Goal: Task Accomplishment & Management: Use online tool/utility

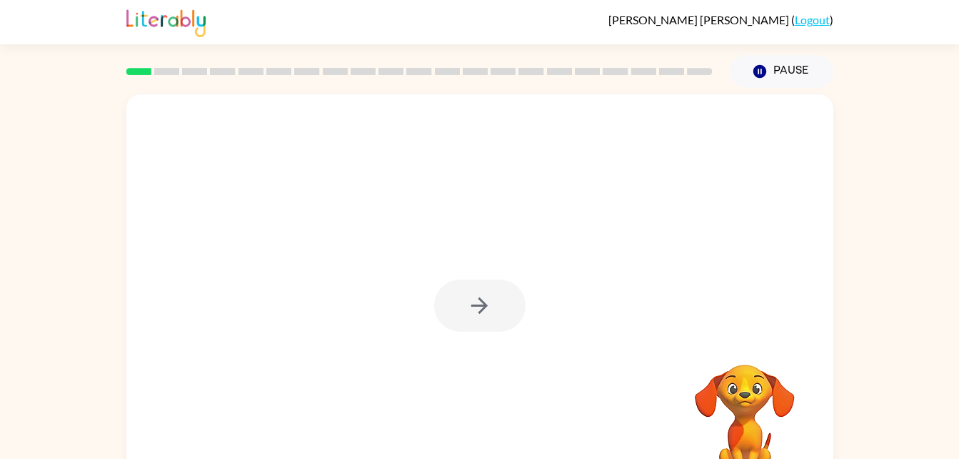
click at [458, 320] on div at bounding box center [479, 305] width 91 height 52
click at [489, 324] on div at bounding box center [479, 305] width 91 height 52
click at [471, 300] on div at bounding box center [479, 305] width 91 height 52
click at [483, 285] on button "button" at bounding box center [479, 305] width 91 height 52
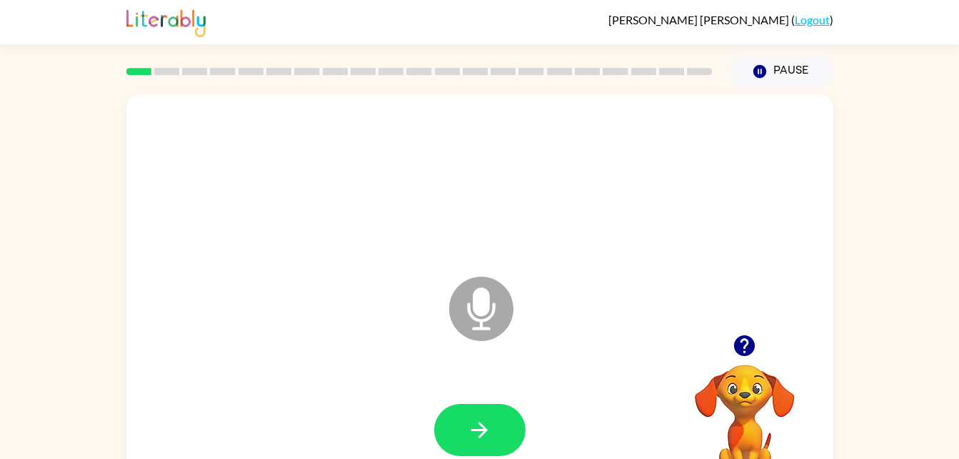
click at [738, 357] on icon "button" at bounding box center [744, 345] width 25 height 25
click at [749, 361] on button "button" at bounding box center [744, 345] width 36 height 36
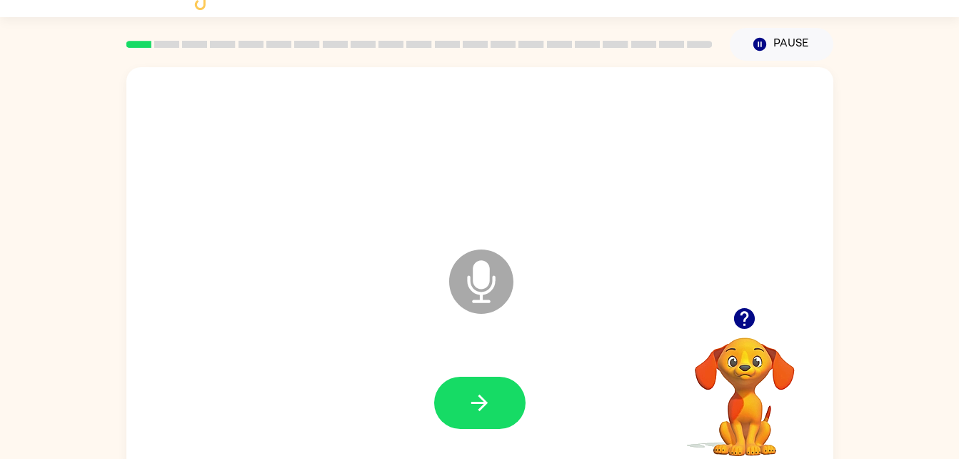
scroll to position [44, 0]
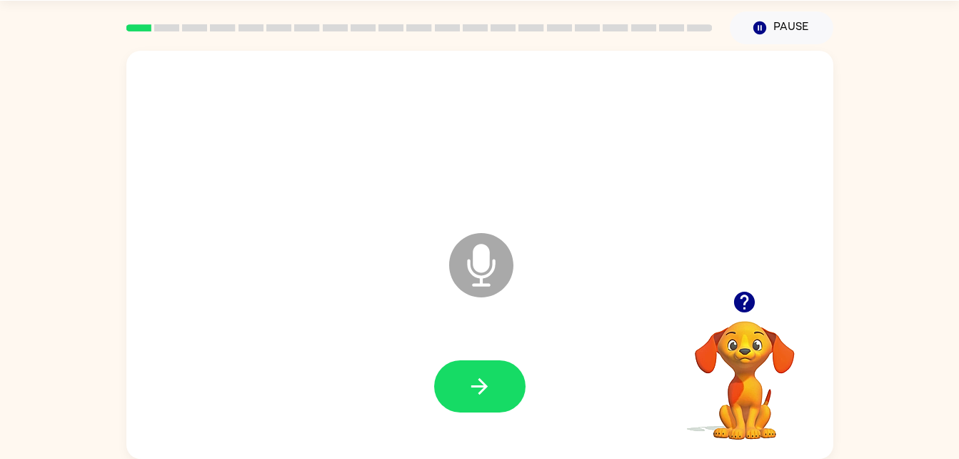
click at [490, 273] on icon "Microphone The Microphone is here when it is your turn to talk" at bounding box center [553, 282] width 214 height 107
click at [487, 255] on icon "Microphone The Microphone is here when it is your turn to talk" at bounding box center [553, 282] width 214 height 107
click at [485, 261] on icon "Microphone The Microphone is here when it is your turn to talk" at bounding box center [553, 282] width 214 height 107
click at [490, 376] on icon "button" at bounding box center [479, 386] width 25 height 25
click at [476, 275] on icon "Microphone The Microphone is here when it is your turn to talk" at bounding box center [553, 282] width 214 height 107
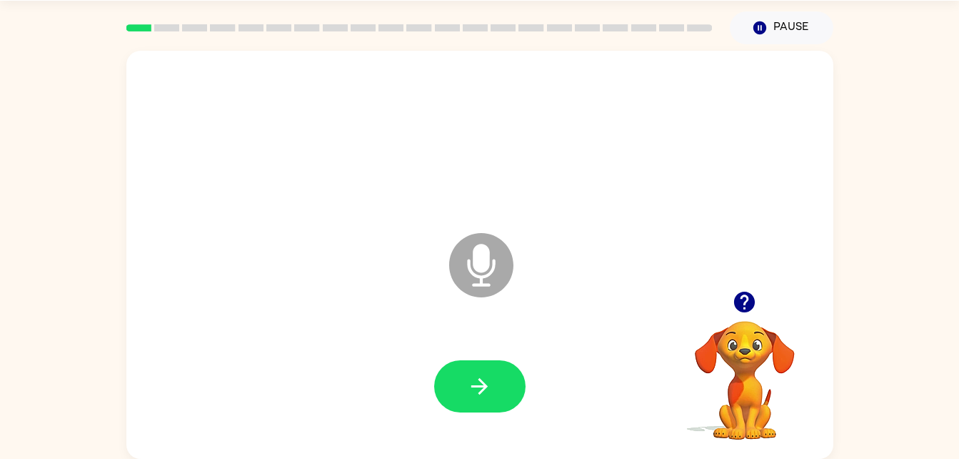
click at [489, 272] on icon at bounding box center [481, 265] width 64 height 64
click at [484, 409] on button "button" at bounding box center [479, 386] width 91 height 52
click at [465, 376] on button "button" at bounding box center [479, 386] width 91 height 52
click at [851, 199] on div "Microphone The Microphone is here when it is your turn to talk Your browser mus…" at bounding box center [479, 251] width 959 height 414
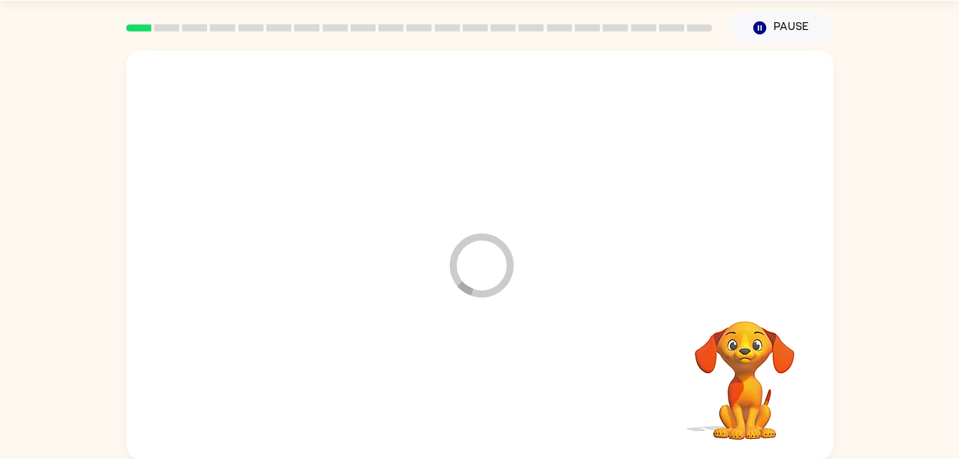
click at [494, 384] on div at bounding box center [480, 386] width 679 height 117
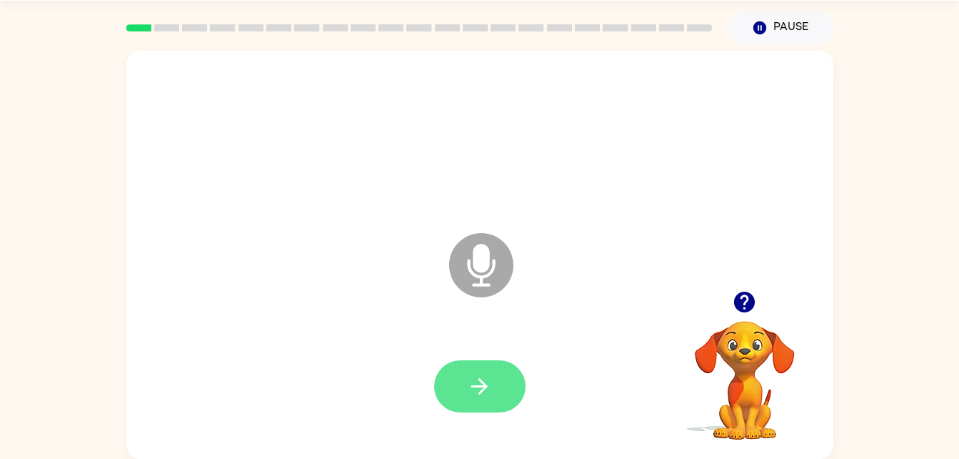
click at [484, 392] on icon "button" at bounding box center [479, 386] width 25 height 25
click at [474, 401] on button "button" at bounding box center [479, 386] width 91 height 52
click at [495, 371] on button "button" at bounding box center [479, 386] width 91 height 52
click at [744, 301] on icon "button" at bounding box center [744, 301] width 21 height 21
click at [494, 276] on icon at bounding box center [481, 265] width 64 height 64
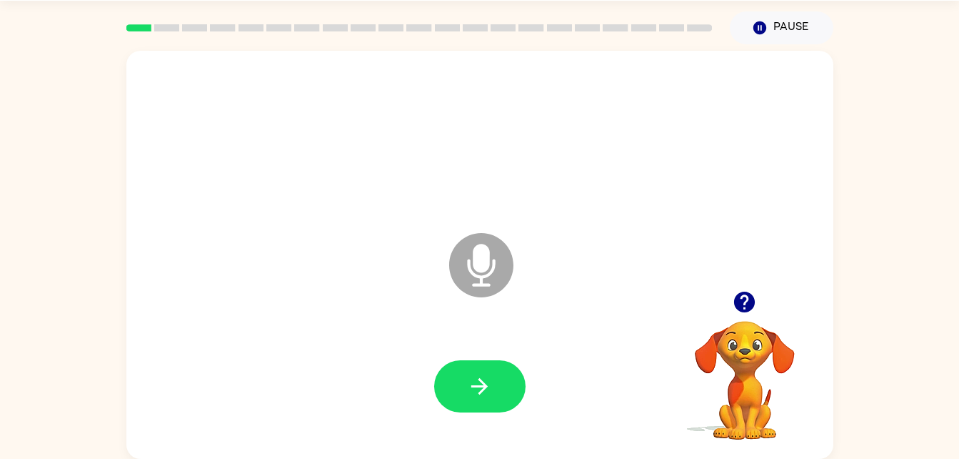
click at [489, 261] on icon "Microphone The Microphone is here when it is your turn to talk" at bounding box center [553, 282] width 214 height 107
click at [746, 309] on icon "button" at bounding box center [744, 301] width 21 height 21
click at [488, 379] on icon "button" at bounding box center [479, 386] width 25 height 25
click at [500, 260] on icon at bounding box center [481, 265] width 64 height 64
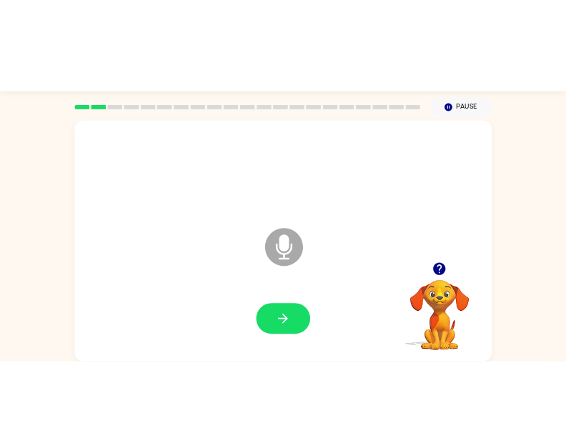
scroll to position [26, 0]
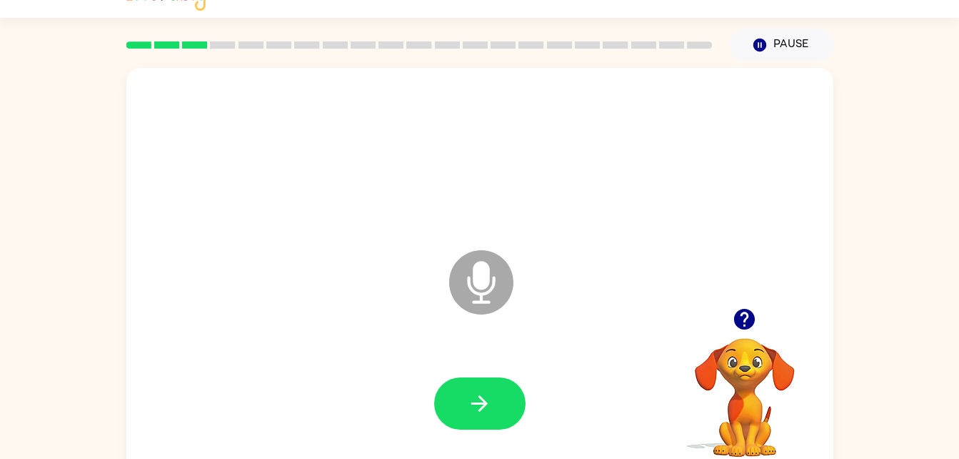
drag, startPoint x: 480, startPoint y: 277, endPoint x: 480, endPoint y: 322, distance: 45.0
drag, startPoint x: 480, startPoint y: 322, endPoint x: 488, endPoint y: 389, distance: 67.6
click at [488, 389] on button "button" at bounding box center [479, 403] width 91 height 52
click at [479, 274] on icon "Microphone The Microphone is here when it is your turn to talk" at bounding box center [553, 299] width 214 height 107
click at [470, 396] on icon "button" at bounding box center [479, 403] width 25 height 25
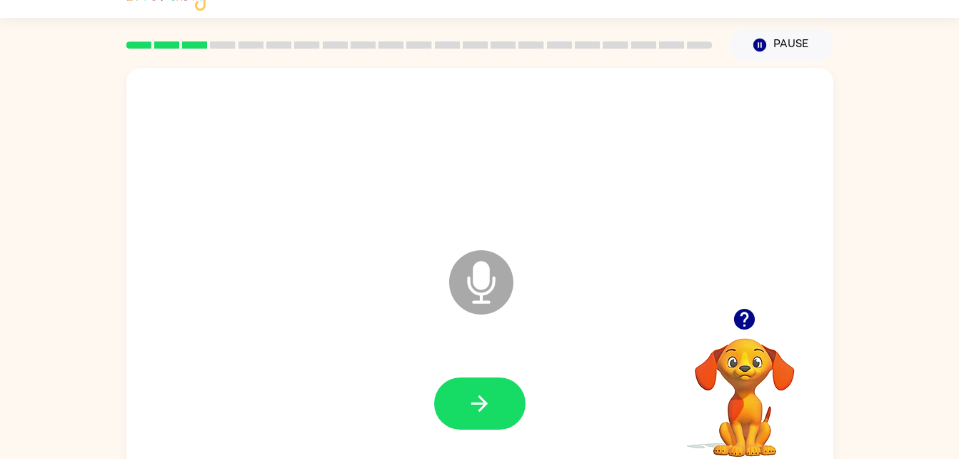
click at [475, 260] on icon at bounding box center [481, 282] width 64 height 64
click at [476, 280] on icon "Microphone The Microphone is here when it is your turn to talk" at bounding box center [553, 299] width 214 height 107
click at [479, 274] on icon "Microphone The Microphone is here when it is your turn to talk" at bounding box center [553, 299] width 214 height 107
click at [480, 388] on button "button" at bounding box center [479, 403] width 91 height 52
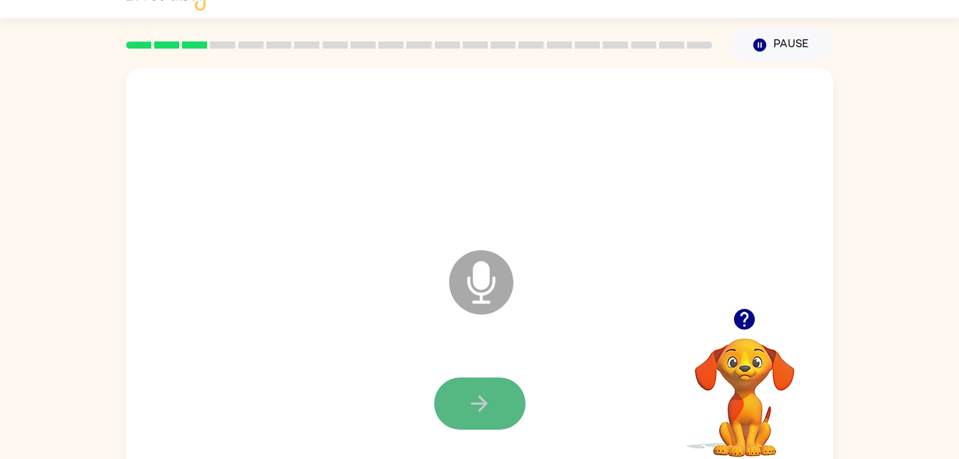
drag, startPoint x: 484, startPoint y: 279, endPoint x: 476, endPoint y: 386, distance: 107.4
click at [476, 386] on button "button" at bounding box center [479, 403] width 91 height 52
drag, startPoint x: 485, startPoint y: 284, endPoint x: 488, endPoint y: 316, distance: 32.3
click at [488, 316] on icon "Microphone The Microphone is here when it is your turn to talk" at bounding box center [553, 299] width 214 height 107
click at [752, 310] on icon "button" at bounding box center [744, 318] width 25 height 25
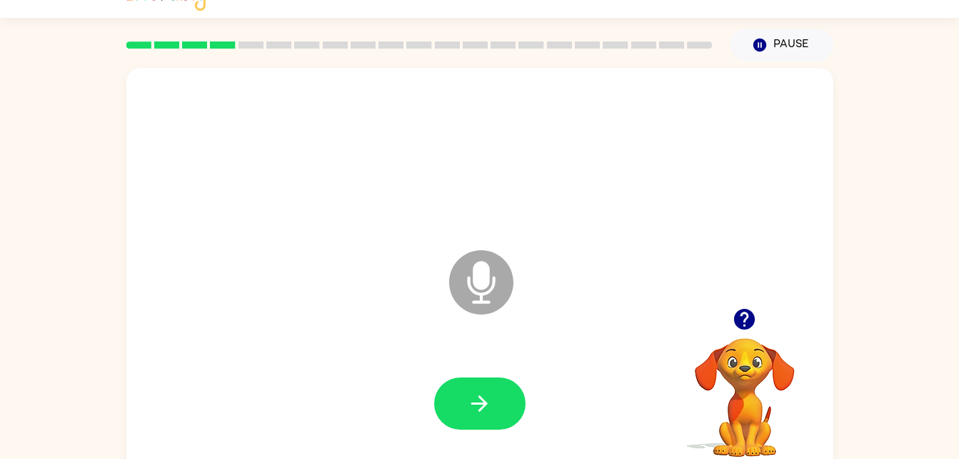
click at [477, 285] on icon "Microphone The Microphone is here when it is your turn to talk" at bounding box center [553, 299] width 214 height 107
click at [471, 389] on button "button" at bounding box center [479, 403] width 91 height 52
click at [484, 284] on icon "Microphone The Microphone is here when it is your turn to talk" at bounding box center [553, 299] width 214 height 107
click at [484, 394] on icon "button" at bounding box center [479, 403] width 25 height 25
click at [747, 308] on icon "button" at bounding box center [744, 318] width 25 height 25
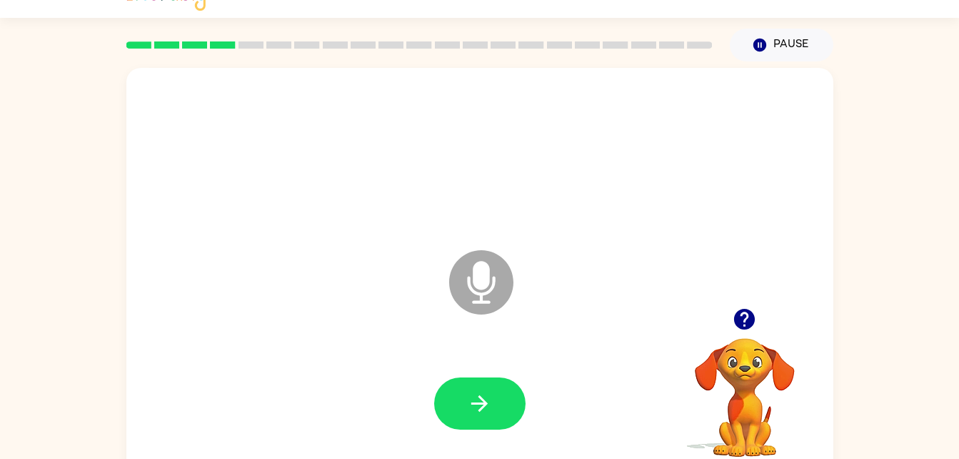
click at [478, 272] on icon "Microphone The Microphone is here when it is your turn to talk" at bounding box center [553, 299] width 214 height 107
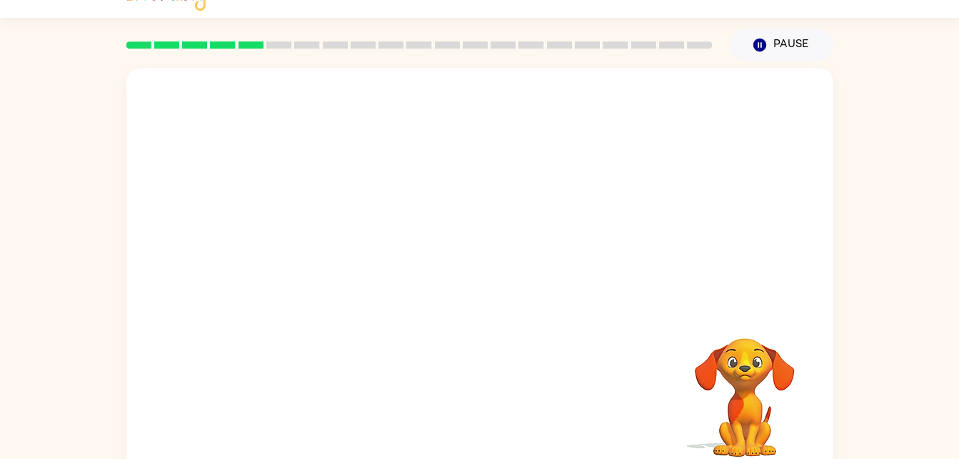
click at [477, 406] on div "Your browser must support playing .mp4 files to use Literably. Please try using…" at bounding box center [479, 272] width 707 height 408
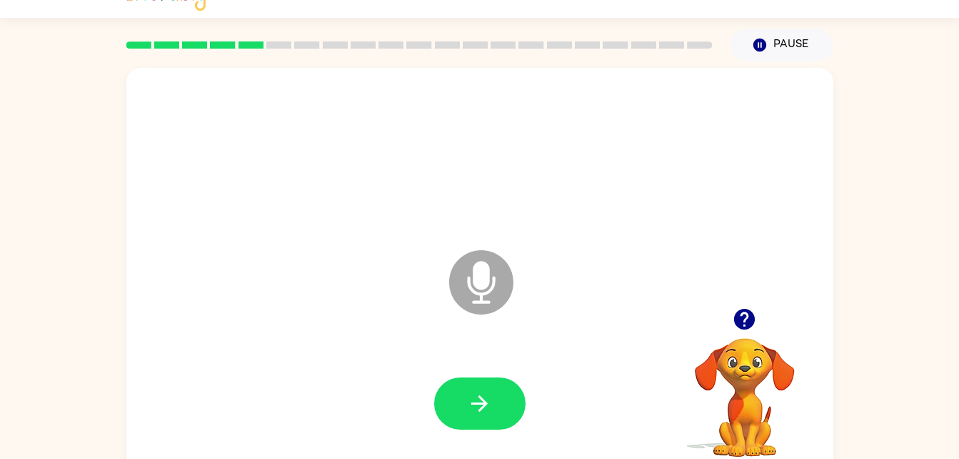
drag, startPoint x: 481, startPoint y: 277, endPoint x: 481, endPoint y: 291, distance: 13.6
click at [481, 284] on icon "Microphone The Microphone is here when it is your turn to talk" at bounding box center [553, 299] width 214 height 107
click at [486, 407] on icon "button" at bounding box center [479, 403] width 25 height 25
drag, startPoint x: 484, startPoint y: 277, endPoint x: 471, endPoint y: 313, distance: 37.7
click at [471, 313] on icon "Microphone The Microphone is here when it is your turn to talk" at bounding box center [553, 299] width 214 height 107
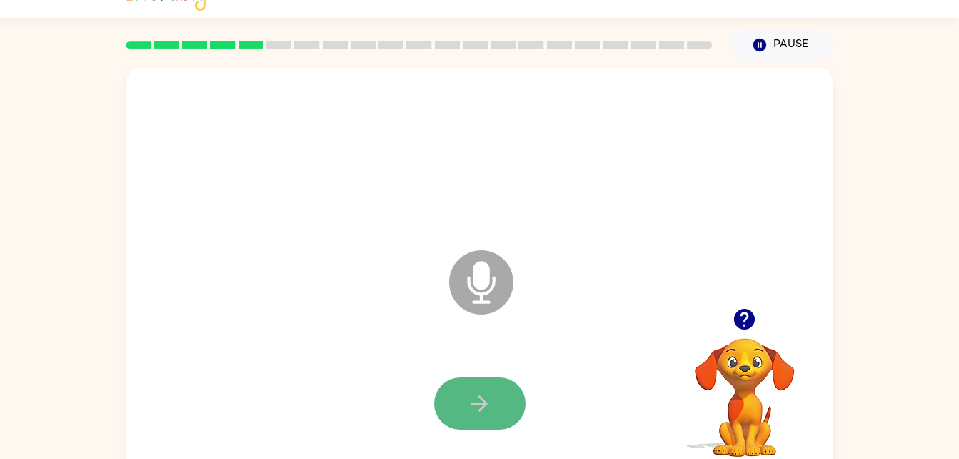
click at [491, 405] on icon "button" at bounding box center [479, 403] width 25 height 25
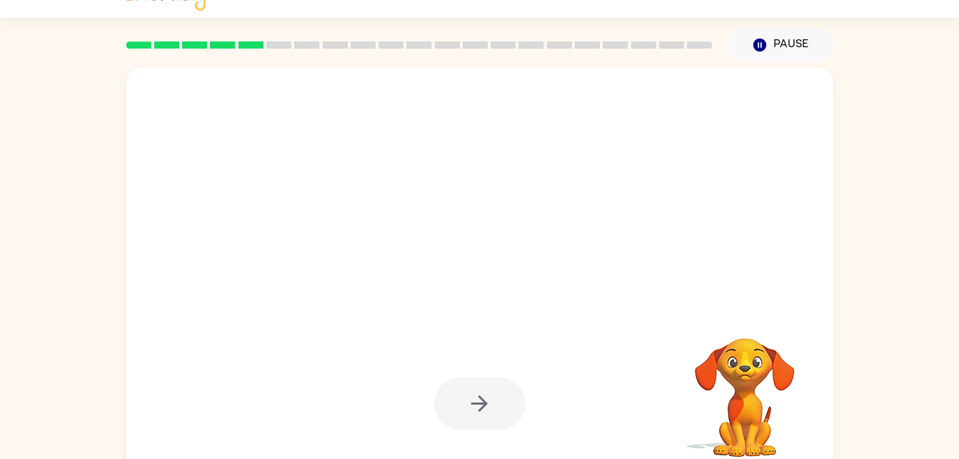
click at [477, 394] on div at bounding box center [479, 403] width 91 height 52
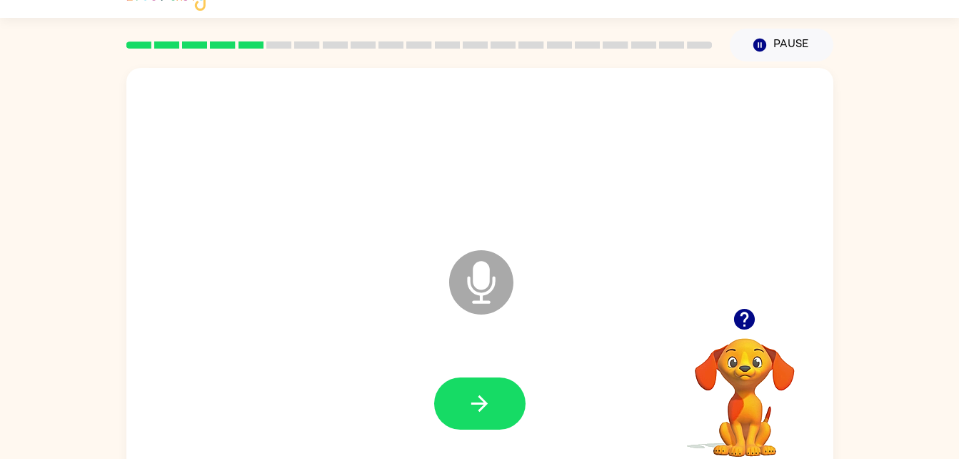
click at [477, 292] on icon "Microphone The Microphone is here when it is your turn to talk" at bounding box center [553, 299] width 214 height 107
click at [484, 402] on icon "button" at bounding box center [479, 403] width 16 height 16
click at [475, 287] on icon at bounding box center [481, 282] width 64 height 64
click at [486, 405] on icon "button" at bounding box center [479, 403] width 25 height 25
click at [746, 316] on icon "button" at bounding box center [744, 319] width 21 height 21
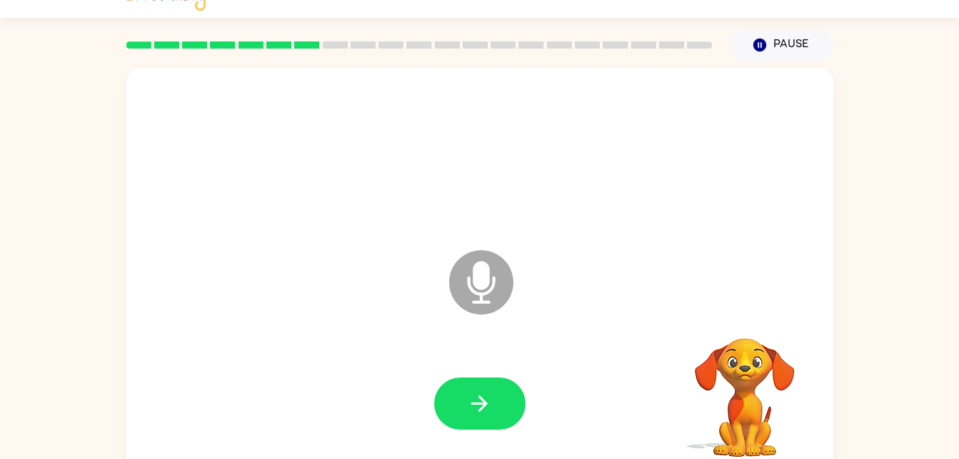
click at [746, 316] on video "Your browser must support playing .mp4 files to use Literably. Please try using…" at bounding box center [745, 387] width 143 height 143
click at [745, 316] on icon "button" at bounding box center [744, 319] width 21 height 21
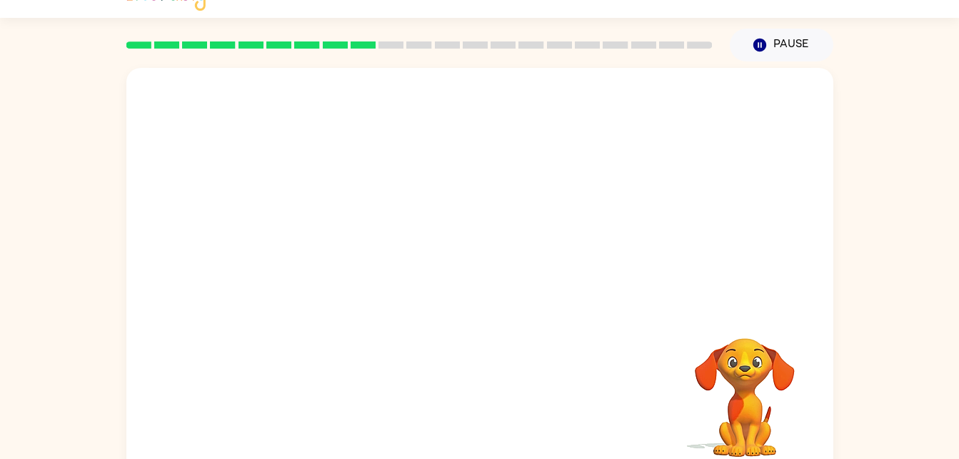
drag, startPoint x: 582, startPoint y: 133, endPoint x: 759, endPoint y: 266, distance: 221.3
click at [759, 266] on div at bounding box center [479, 188] width 707 height 240
click at [744, 371] on video "Your browser must support playing .mp4 files to use Literably. Please try using…" at bounding box center [745, 387] width 143 height 143
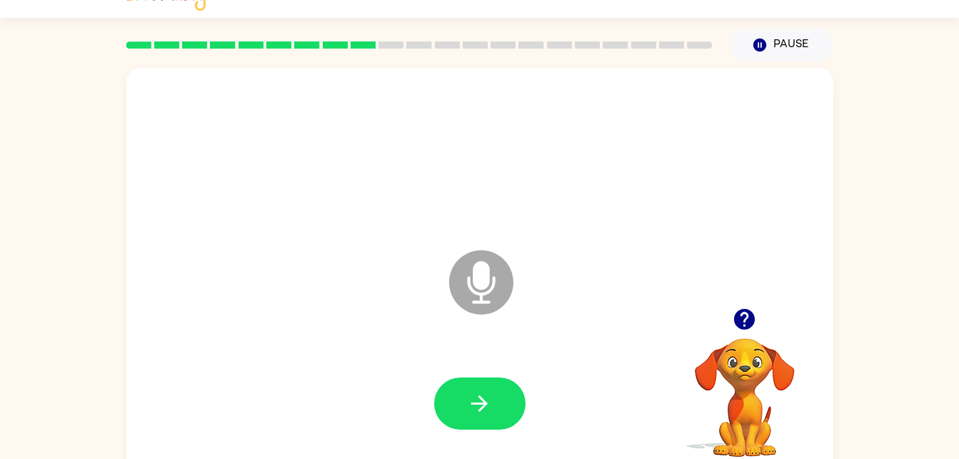
drag, startPoint x: 479, startPoint y: 274, endPoint x: 476, endPoint y: 320, distance: 46.5
click at [479, 311] on icon "Microphone The Microphone is here when it is your turn to talk" at bounding box center [553, 299] width 214 height 107
click at [474, 399] on icon "button" at bounding box center [479, 403] width 25 height 25
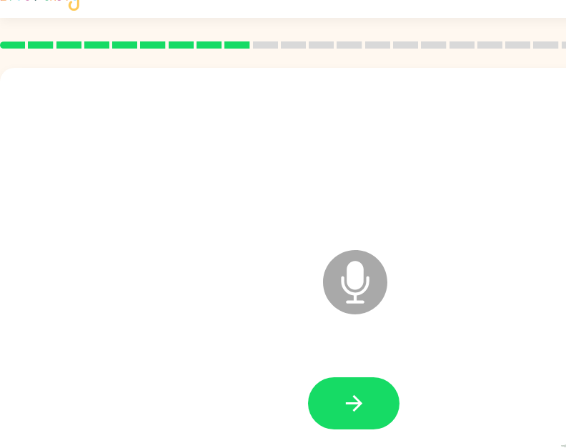
click at [413, 171] on div at bounding box center [353, 154] width 679 height 117
click at [348, 271] on icon "Microphone The Microphone is here when it is your turn to talk" at bounding box center [426, 299] width 214 height 107
drag, startPoint x: 348, startPoint y: 271, endPoint x: 350, endPoint y: 309, distance: 38.6
click at [350, 309] on icon "Microphone The Microphone is here when it is your turn to talk" at bounding box center [426, 299] width 214 height 107
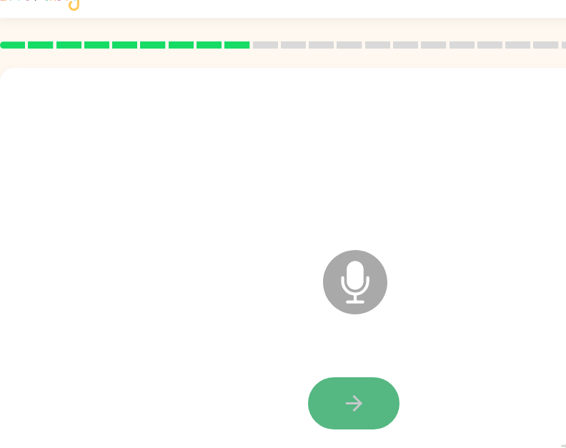
click at [353, 394] on icon "button" at bounding box center [353, 403] width 25 height 25
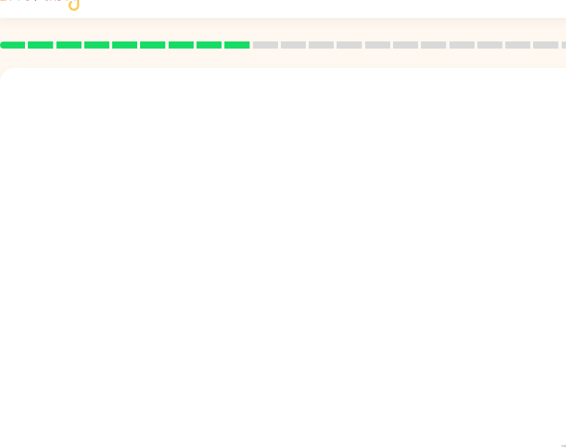
scroll to position [0, 0]
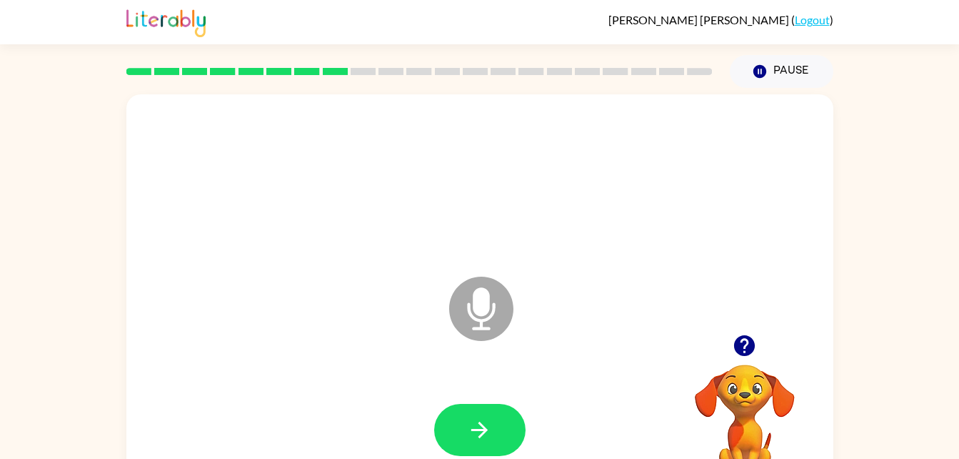
click at [476, 313] on icon "Microphone The Microphone is here when it is your turn to talk" at bounding box center [553, 326] width 214 height 107
click at [484, 421] on icon "button" at bounding box center [479, 429] width 25 height 25
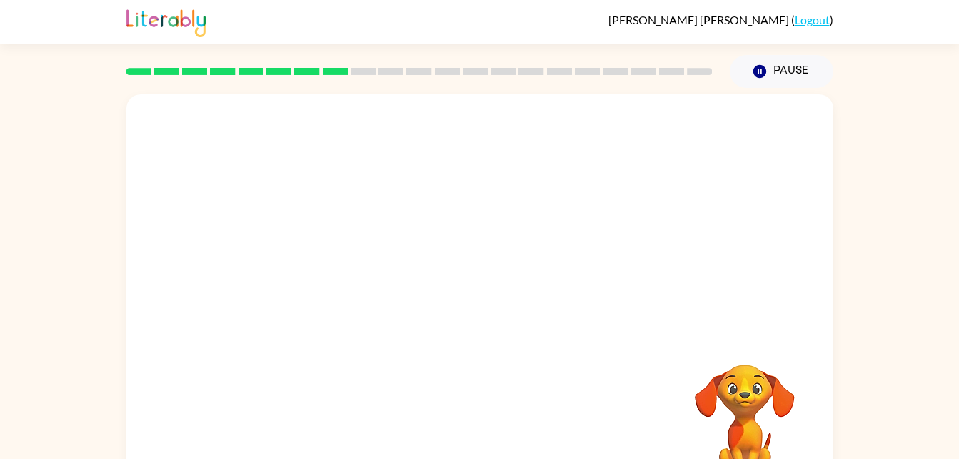
drag, startPoint x: 483, startPoint y: 421, endPoint x: 500, endPoint y: 240, distance: 182.2
click at [500, 240] on div at bounding box center [479, 298] width 707 height 408
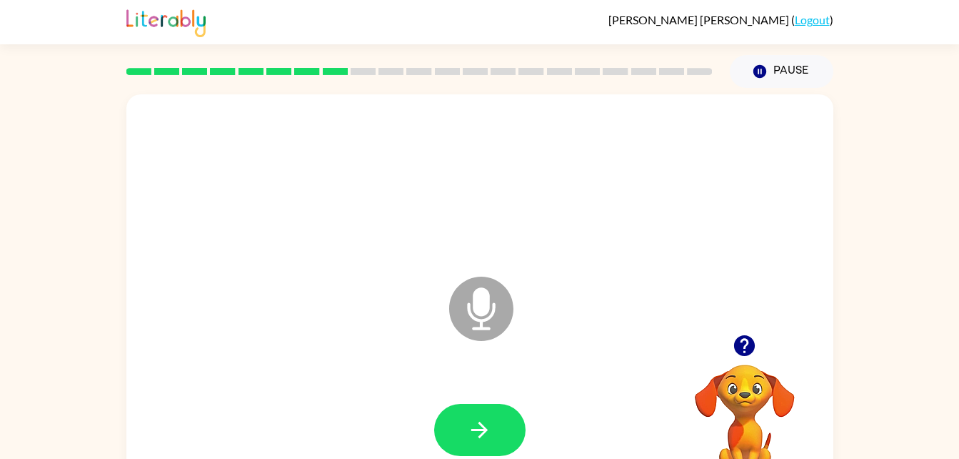
click at [471, 300] on icon at bounding box center [481, 308] width 64 height 64
click at [484, 413] on button "button" at bounding box center [479, 430] width 91 height 52
click at [470, 302] on icon at bounding box center [481, 308] width 64 height 64
click at [484, 431] on icon "button" at bounding box center [479, 429] width 16 height 16
click at [480, 322] on icon "Microphone The Microphone is here when it is your turn to talk" at bounding box center [553, 326] width 214 height 107
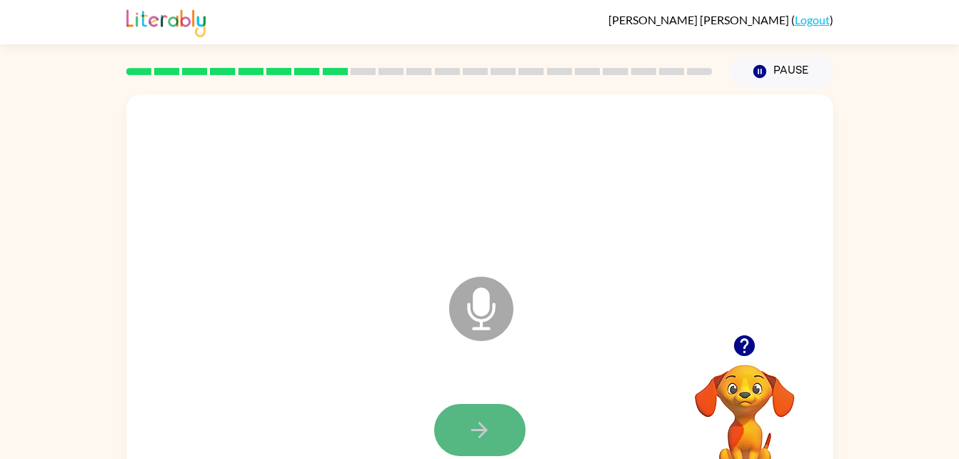
click at [476, 409] on button "button" at bounding box center [479, 430] width 91 height 52
drag, startPoint x: 481, startPoint y: 304, endPoint x: 521, endPoint y: 321, distance: 44.5
click at [521, 321] on icon "Microphone The Microphone is here when it is your turn to talk" at bounding box center [553, 326] width 214 height 107
click at [746, 339] on icon "button" at bounding box center [744, 345] width 25 height 25
drag, startPoint x: 509, startPoint y: 305, endPoint x: 486, endPoint y: 374, distance: 73.0
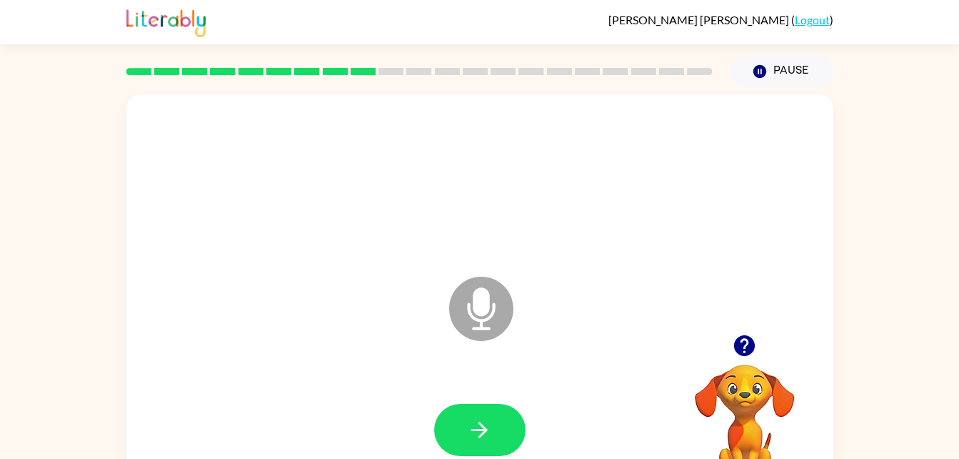
click at [486, 374] on icon "Microphone The Microphone is here when it is your turn to talk" at bounding box center [553, 326] width 214 height 107
click at [475, 430] on icon "button" at bounding box center [479, 429] width 16 height 16
click at [482, 300] on icon "Microphone The Microphone is here when it is your turn to talk" at bounding box center [553, 326] width 214 height 107
click at [489, 431] on icon "button" at bounding box center [479, 429] width 25 height 25
drag, startPoint x: 491, startPoint y: 308, endPoint x: 487, endPoint y: 352, distance: 44.5
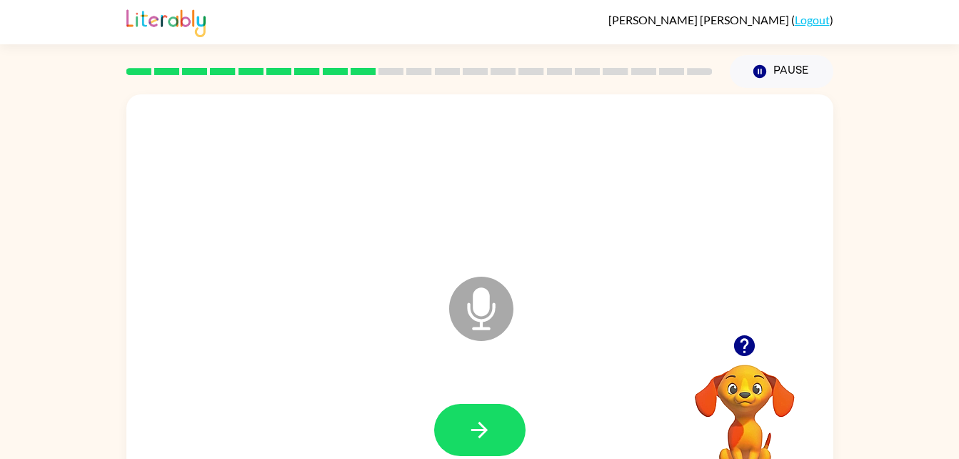
click at [487, 352] on icon "Microphone The Microphone is here when it is your turn to talk" at bounding box center [553, 326] width 214 height 107
click at [474, 426] on icon "button" at bounding box center [479, 429] width 25 height 25
click at [476, 326] on icon at bounding box center [481, 308] width 64 height 64
click at [467, 416] on button "button" at bounding box center [479, 430] width 91 height 52
click at [471, 301] on icon at bounding box center [481, 308] width 64 height 64
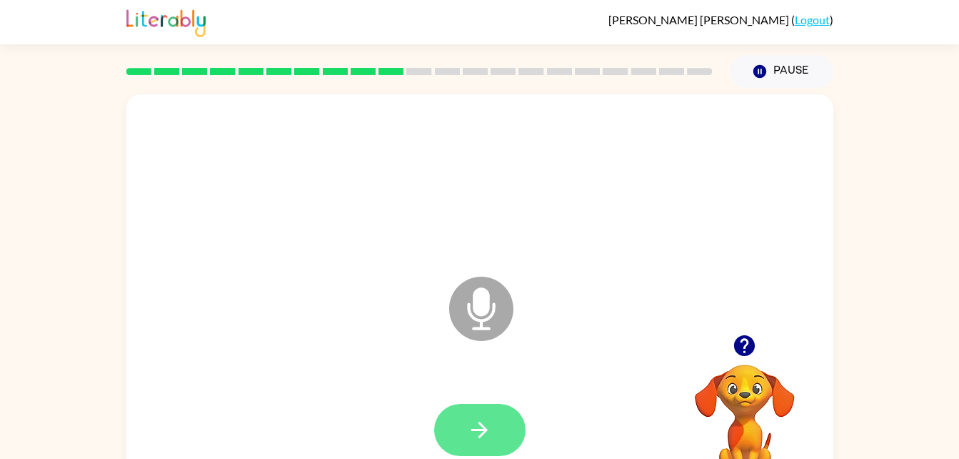
click at [478, 429] on icon "button" at bounding box center [479, 429] width 16 height 16
click at [483, 314] on icon "Microphone The Microphone is here when it is your turn to talk" at bounding box center [553, 326] width 214 height 107
click at [470, 305] on icon "Microphone The Microphone is here when it is your turn to talk" at bounding box center [553, 326] width 214 height 107
click at [486, 435] on icon "button" at bounding box center [479, 429] width 25 height 25
click at [477, 305] on icon "Microphone The Microphone is here when it is your turn to talk" at bounding box center [553, 326] width 214 height 107
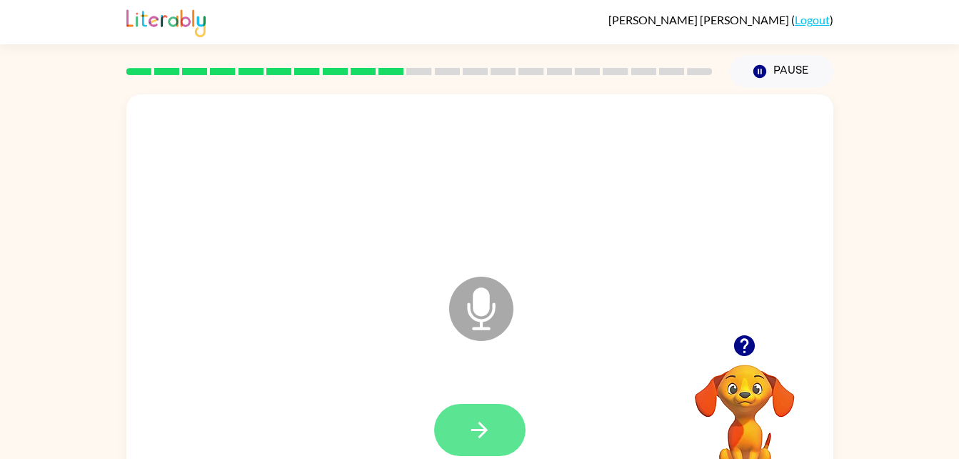
click at [485, 420] on icon "button" at bounding box center [479, 429] width 25 height 25
click at [480, 301] on icon "Microphone The Microphone is here when it is your turn to talk" at bounding box center [553, 326] width 214 height 107
click at [472, 418] on icon "button" at bounding box center [479, 429] width 25 height 25
click at [471, 304] on icon at bounding box center [481, 308] width 64 height 64
click at [496, 430] on button "button" at bounding box center [479, 430] width 91 height 52
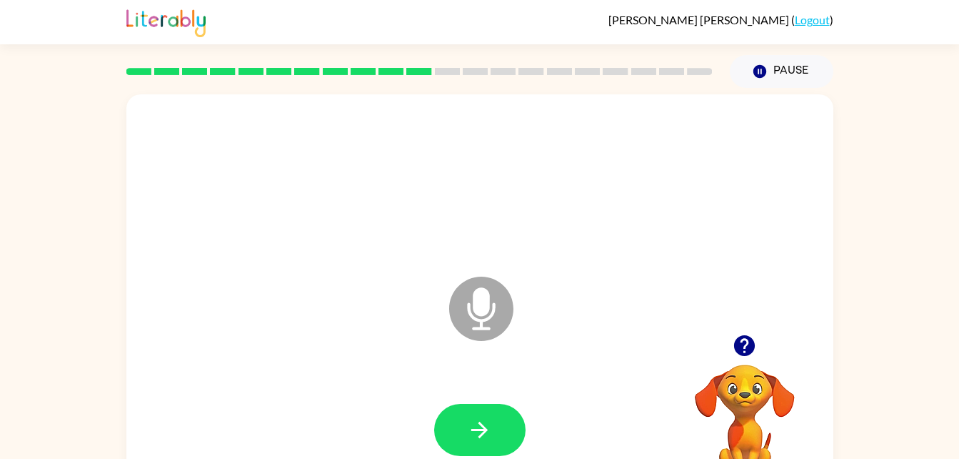
drag, startPoint x: 469, startPoint y: 309, endPoint x: 476, endPoint y: 366, distance: 58.2
click at [479, 334] on icon "Microphone The Microphone is here when it is your turn to talk" at bounding box center [553, 326] width 214 height 107
drag, startPoint x: 449, startPoint y: 445, endPoint x: 454, endPoint y: 452, distance: 9.1
click at [454, 452] on div at bounding box center [479, 430] width 91 height 52
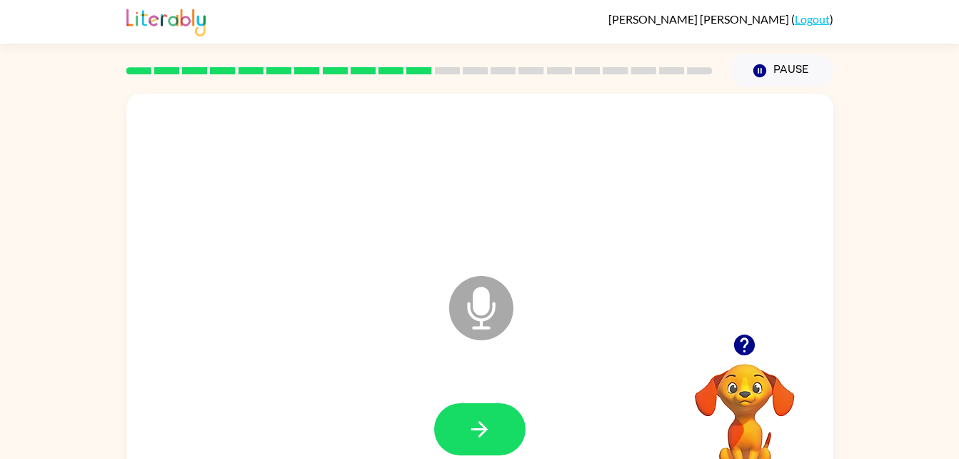
drag, startPoint x: 476, startPoint y: 304, endPoint x: 459, endPoint y: 398, distance: 95.7
click at [459, 398] on div "Microphone The Microphone is here when it is your turn to talk" at bounding box center [479, 298] width 707 height 408
click at [487, 316] on icon "Microphone The Microphone is here when it is your turn to talk" at bounding box center [553, 325] width 214 height 107
click at [476, 427] on icon "button" at bounding box center [479, 428] width 25 height 25
click at [481, 318] on icon at bounding box center [481, 308] width 64 height 64
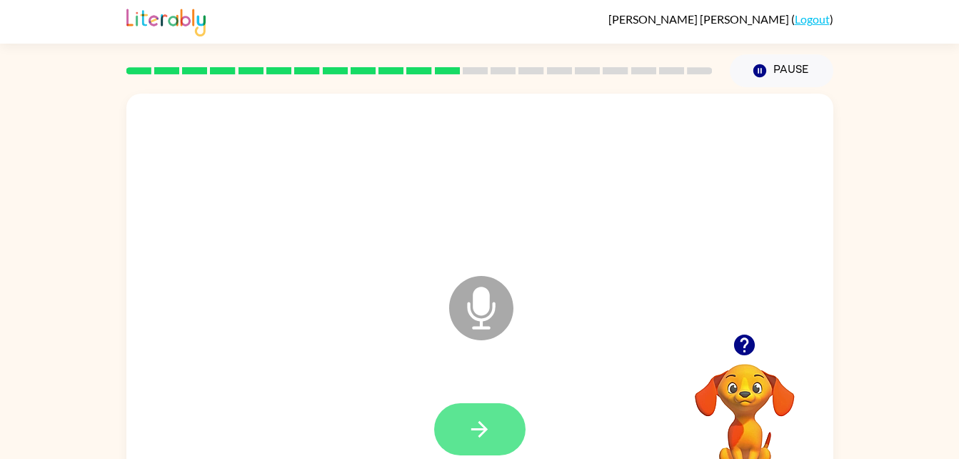
click at [476, 434] on icon "button" at bounding box center [479, 428] width 25 height 25
click at [474, 296] on icon "Microphone The Microphone is here when it is your turn to talk" at bounding box center [553, 325] width 214 height 107
click at [480, 417] on icon "button" at bounding box center [479, 428] width 25 height 25
click at [479, 308] on icon "Microphone The Microphone is here when it is your turn to talk" at bounding box center [553, 325] width 214 height 107
click at [742, 336] on icon "button" at bounding box center [744, 344] width 21 height 21
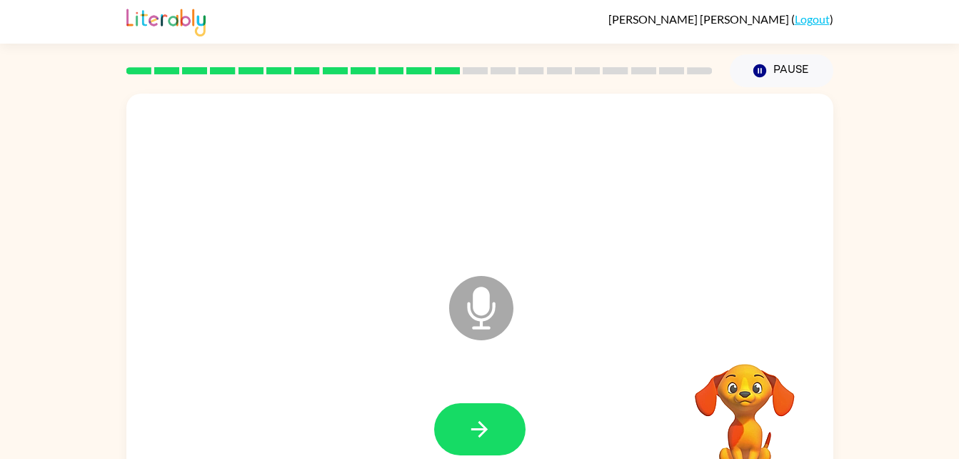
click at [479, 96] on div "Microphone The Microphone is here when it is your turn to talk" at bounding box center [479, 298] width 707 height 408
click at [509, 86] on div at bounding box center [420, 71] width 604 height 50
click at [536, 96] on div "Microphone The Microphone is here when it is your turn to talk" at bounding box center [479, 298] width 707 height 408
click at [552, 92] on div at bounding box center [420, 71] width 604 height 50
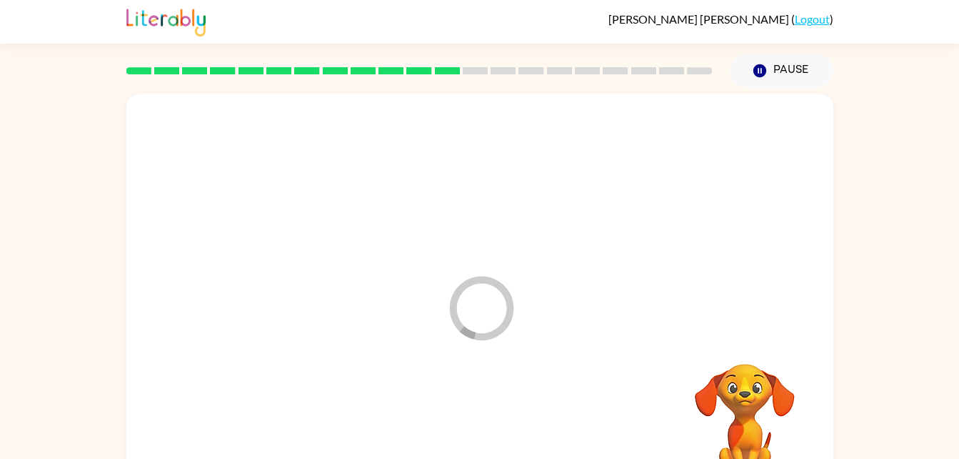
click at [582, 89] on div at bounding box center [420, 71] width 604 height 50
click at [619, 88] on div at bounding box center [420, 71] width 604 height 50
click at [651, 90] on div at bounding box center [420, 71] width 604 height 50
click at [675, 98] on div at bounding box center [479, 298] width 707 height 408
click at [705, 93] on div at bounding box center [420, 71] width 604 height 50
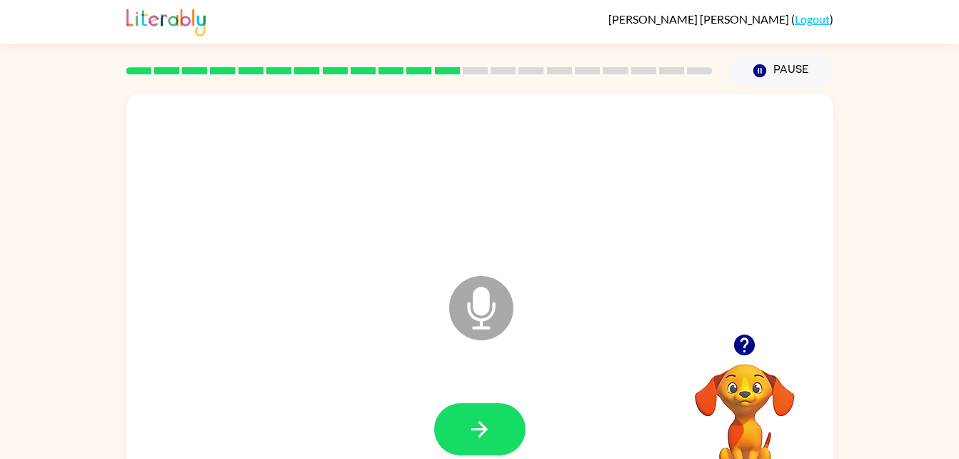
click at [479, 296] on icon "Microphone The Microphone is here when it is your turn to talk" at bounding box center [553, 325] width 214 height 107
click at [481, 444] on button "button" at bounding box center [479, 429] width 91 height 52
drag, startPoint x: 490, startPoint y: 299, endPoint x: 472, endPoint y: 382, distance: 84.8
click at [484, 320] on icon "Microphone The Microphone is here when it is your turn to talk" at bounding box center [553, 325] width 214 height 107
click at [486, 423] on icon "button" at bounding box center [479, 428] width 25 height 25
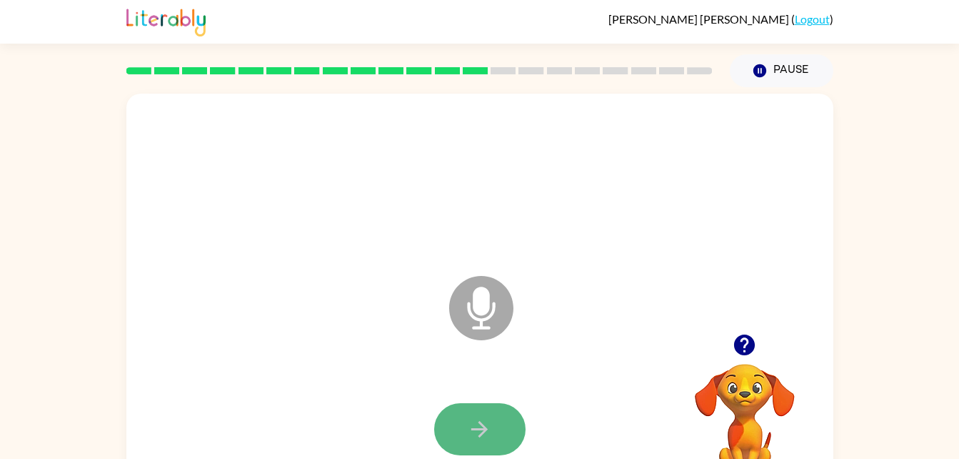
drag, startPoint x: 479, startPoint y: 299, endPoint x: 476, endPoint y: 432, distance: 132.9
click at [476, 432] on icon "button" at bounding box center [479, 428] width 25 height 25
click at [478, 303] on icon "Microphone The Microphone is here when it is your turn to talk" at bounding box center [553, 325] width 214 height 107
click at [491, 441] on icon "button" at bounding box center [479, 428] width 25 height 25
drag, startPoint x: 475, startPoint y: 315, endPoint x: 471, endPoint y: 329, distance: 14.2
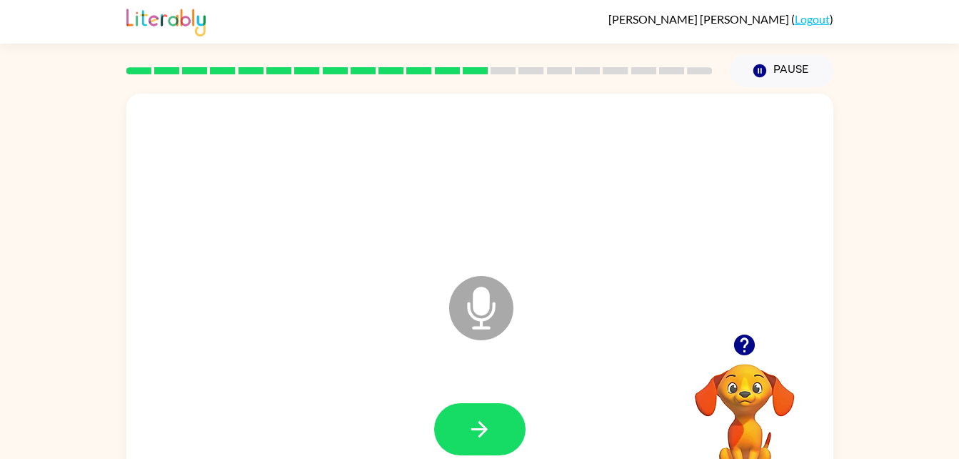
click at [471, 329] on icon at bounding box center [481, 308] width 64 height 64
click at [484, 429] on icon "button" at bounding box center [479, 429] width 16 height 16
click at [476, 315] on icon at bounding box center [481, 308] width 64 height 64
click at [482, 424] on icon "button" at bounding box center [479, 429] width 16 height 16
click at [484, 319] on icon "Microphone The Microphone is here when it is your turn to talk" at bounding box center [553, 325] width 214 height 107
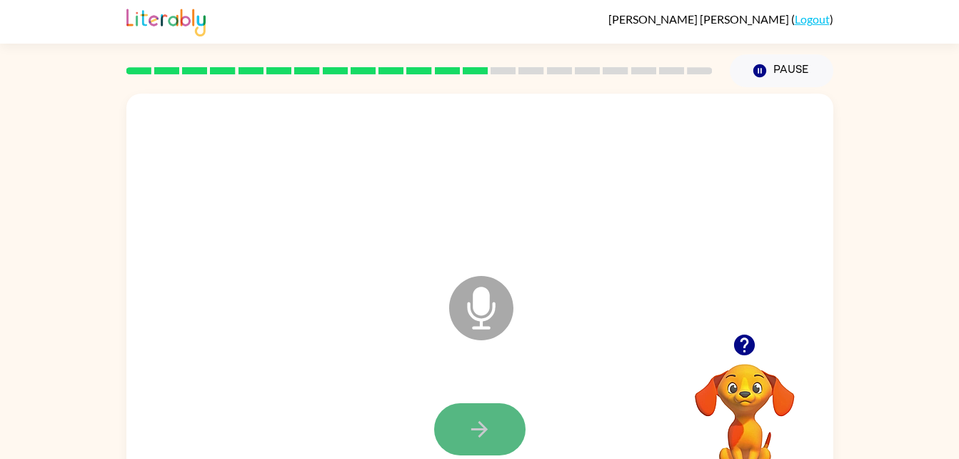
click at [481, 421] on icon "button" at bounding box center [479, 428] width 25 height 25
drag, startPoint x: 481, startPoint y: 315, endPoint x: 481, endPoint y: 391, distance: 76.4
click at [481, 391] on div "Microphone The Microphone is here when it is your turn to talk" at bounding box center [479, 298] width 707 height 408
click at [476, 422] on icon "button" at bounding box center [479, 428] width 25 height 25
drag, startPoint x: 485, startPoint y: 306, endPoint x: 586, endPoint y: 340, distance: 106.8
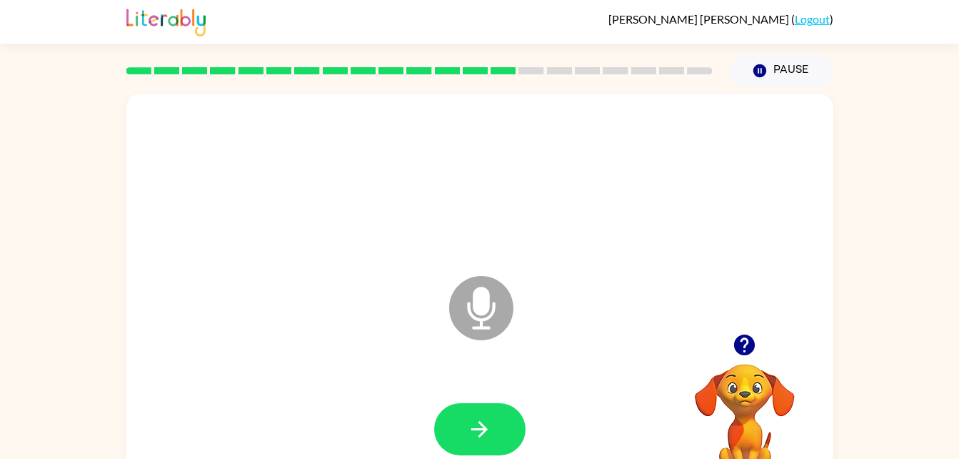
click at [586, 340] on icon "Microphone The Microphone is here when it is your turn to talk" at bounding box center [553, 325] width 214 height 107
click at [479, 295] on icon "Microphone The Microphone is here when it is your turn to talk" at bounding box center [553, 325] width 214 height 107
click at [484, 432] on icon "button" at bounding box center [479, 429] width 16 height 16
click at [490, 316] on icon "Microphone The Microphone is here when it is your turn to talk" at bounding box center [553, 325] width 214 height 107
click at [476, 423] on icon "button" at bounding box center [479, 428] width 25 height 25
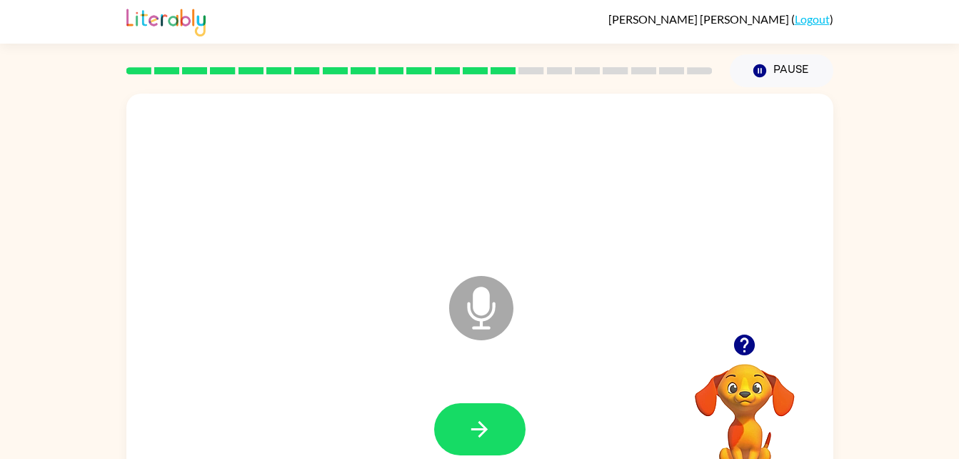
click at [479, 296] on icon "Microphone The Microphone is here when it is your turn to talk" at bounding box center [553, 325] width 214 height 107
click at [489, 428] on icon "button" at bounding box center [479, 428] width 25 height 25
click at [483, 325] on icon at bounding box center [481, 308] width 64 height 64
click at [481, 441] on icon "button" at bounding box center [479, 428] width 25 height 25
click at [744, 340] on icon "button" at bounding box center [744, 344] width 21 height 21
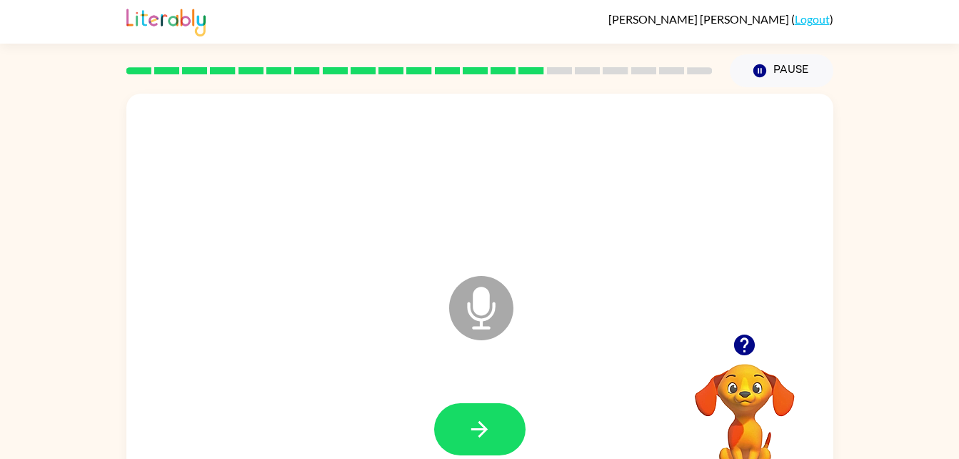
drag, startPoint x: 484, startPoint y: 304, endPoint x: 475, endPoint y: 329, distance: 26.4
click at [475, 329] on icon "Microphone The Microphone is here when it is your turn to talk" at bounding box center [553, 325] width 214 height 107
click at [478, 427] on icon "button" at bounding box center [479, 428] width 25 height 25
drag, startPoint x: 479, startPoint y: 326, endPoint x: 516, endPoint y: 386, distance: 70.9
click at [516, 386] on div "Microphone The Microphone is here when it is your turn to talk" at bounding box center [479, 298] width 707 height 408
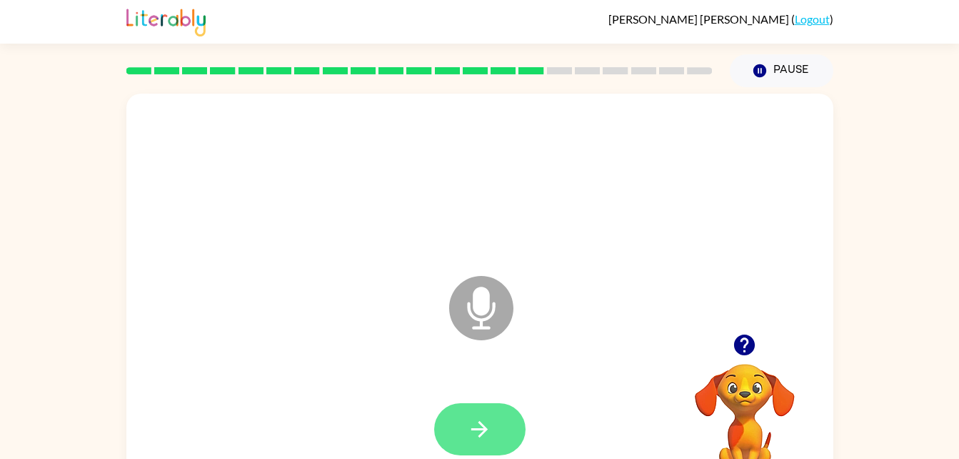
click at [487, 416] on icon "button" at bounding box center [479, 428] width 25 height 25
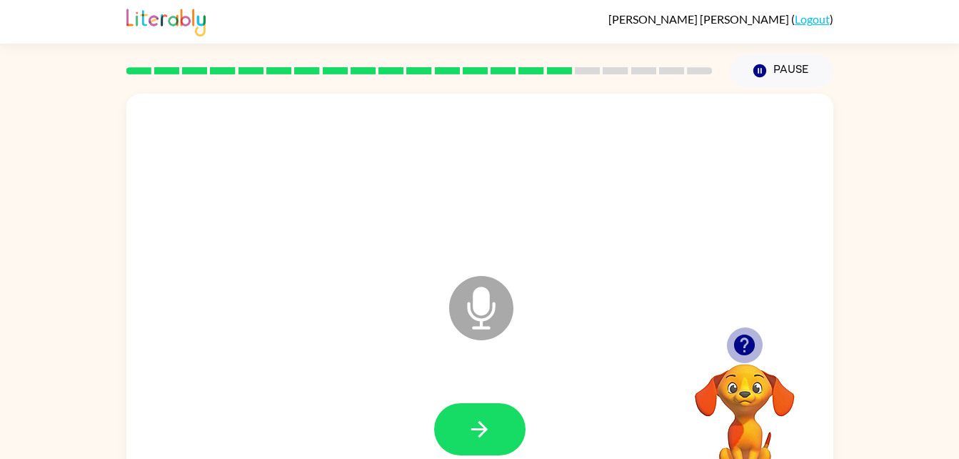
click at [746, 338] on icon "button" at bounding box center [744, 344] width 25 height 25
drag, startPoint x: 479, startPoint y: 286, endPoint x: 503, endPoint y: 399, distance: 116.1
click at [503, 399] on div "Microphone The Microphone is here when it is your turn to talk" at bounding box center [479, 298] width 707 height 408
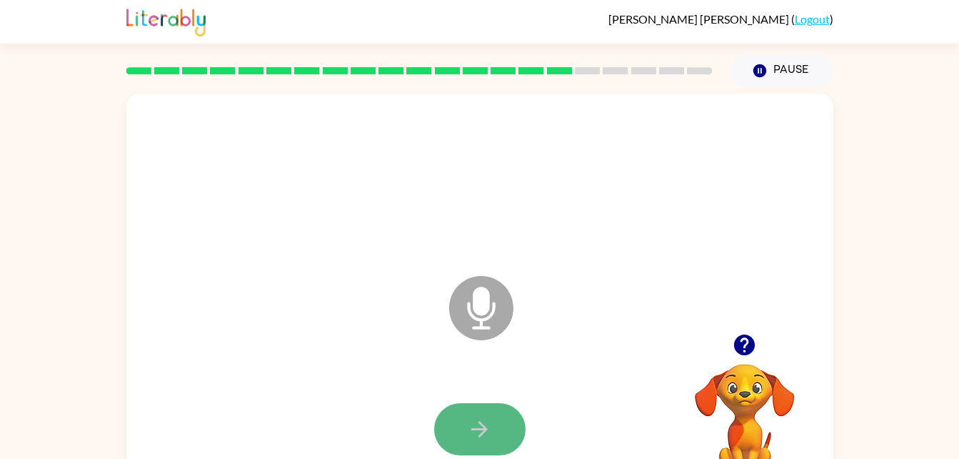
click at [491, 413] on button "button" at bounding box center [479, 429] width 91 height 52
click at [471, 309] on icon at bounding box center [481, 308] width 64 height 64
drag, startPoint x: 481, startPoint y: 301, endPoint x: 484, endPoint y: 374, distance: 73.6
click at [484, 374] on icon "Microphone The Microphone is here when it is your turn to talk" at bounding box center [553, 325] width 214 height 107
click at [489, 422] on icon "button" at bounding box center [479, 428] width 25 height 25
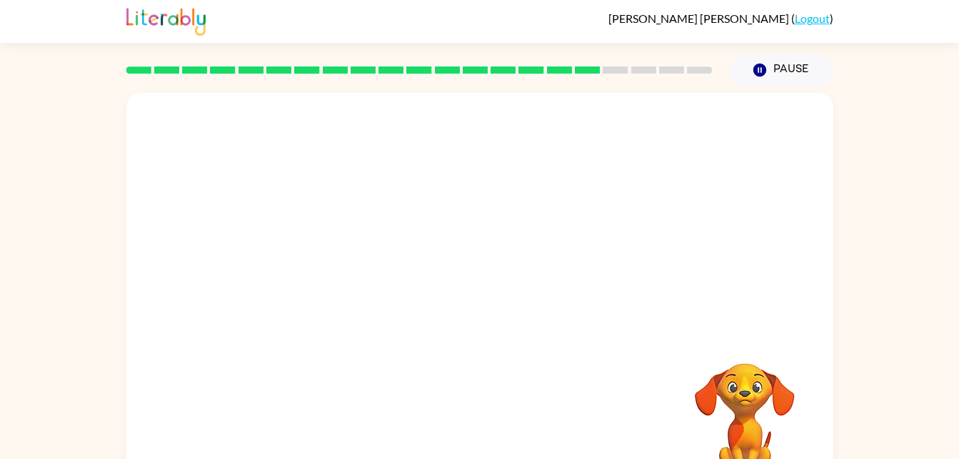
scroll to position [3, 0]
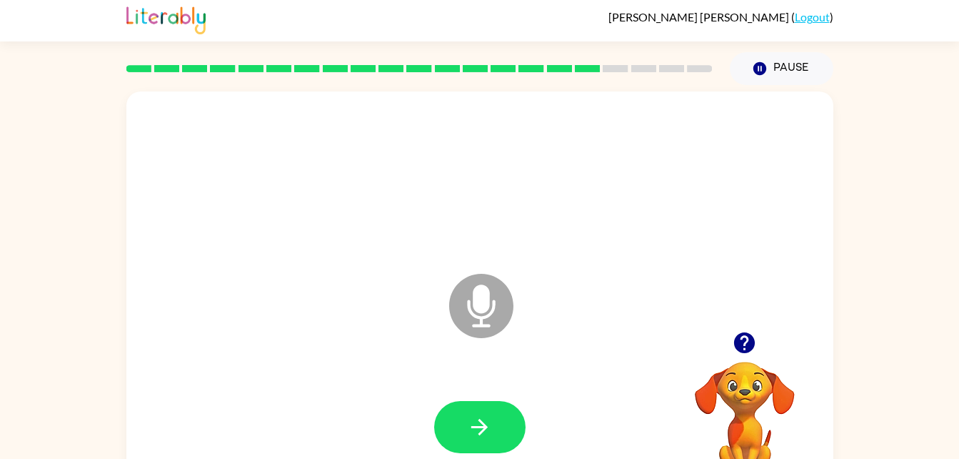
click at [756, 345] on icon "button" at bounding box center [744, 342] width 25 height 25
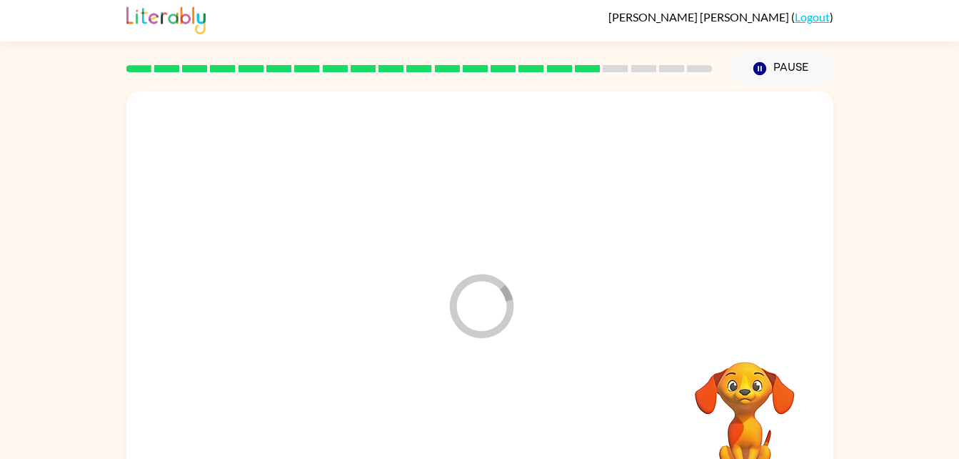
drag, startPoint x: 472, startPoint y: 299, endPoint x: 501, endPoint y: 394, distance: 98.7
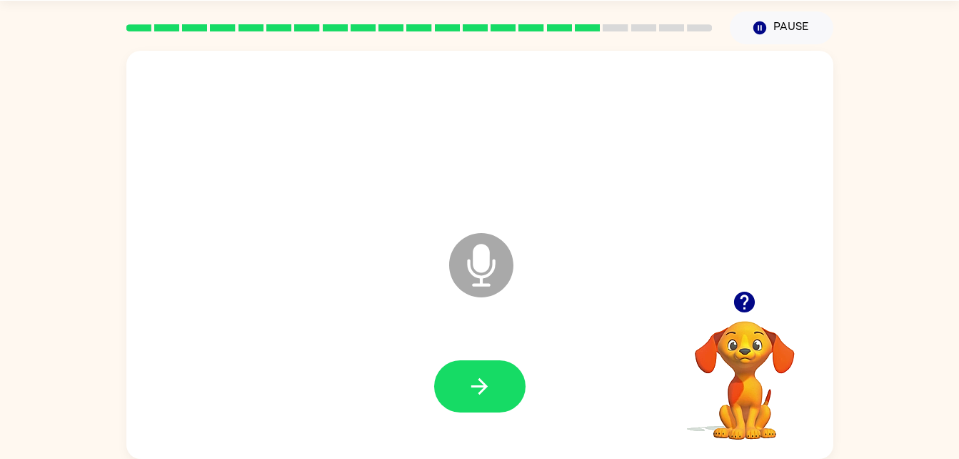
click at [742, 296] on icon "button" at bounding box center [744, 301] width 25 height 25
drag, startPoint x: 483, startPoint y: 259, endPoint x: 490, endPoint y: 366, distance: 107.4
click at [490, 366] on div "Microphone The Microphone is here when it is your turn to talk" at bounding box center [479, 255] width 707 height 408
click at [489, 389] on icon "button" at bounding box center [479, 386] width 25 height 25
drag, startPoint x: 475, startPoint y: 257, endPoint x: 496, endPoint y: 357, distance: 102.3
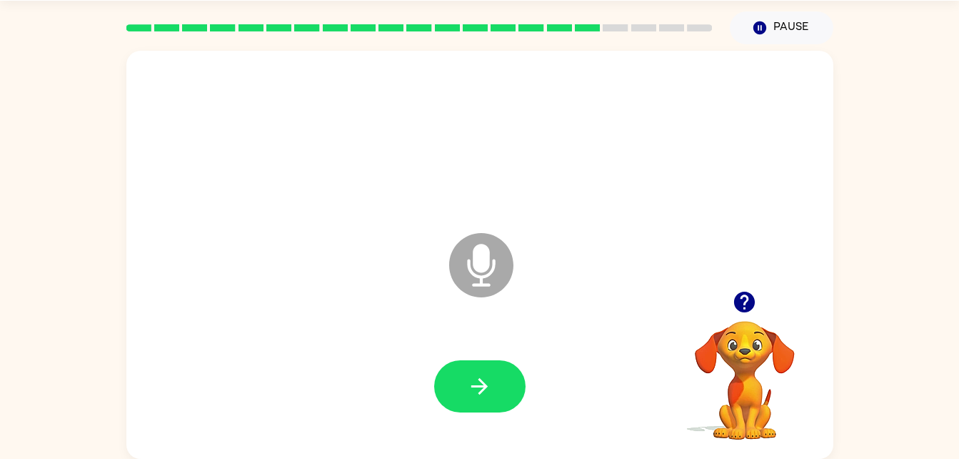
click at [496, 357] on div "Microphone The Microphone is here when it is your turn to talk" at bounding box center [479, 255] width 707 height 408
click at [495, 376] on button "button" at bounding box center [479, 386] width 91 height 52
drag, startPoint x: 486, startPoint y: 382, endPoint x: 486, endPoint y: 286, distance: 96.4
drag, startPoint x: 486, startPoint y: 286, endPoint x: 475, endPoint y: 268, distance: 20.8
click at [475, 268] on icon "Microphone The Microphone is here when it is your turn to talk" at bounding box center [553, 282] width 214 height 107
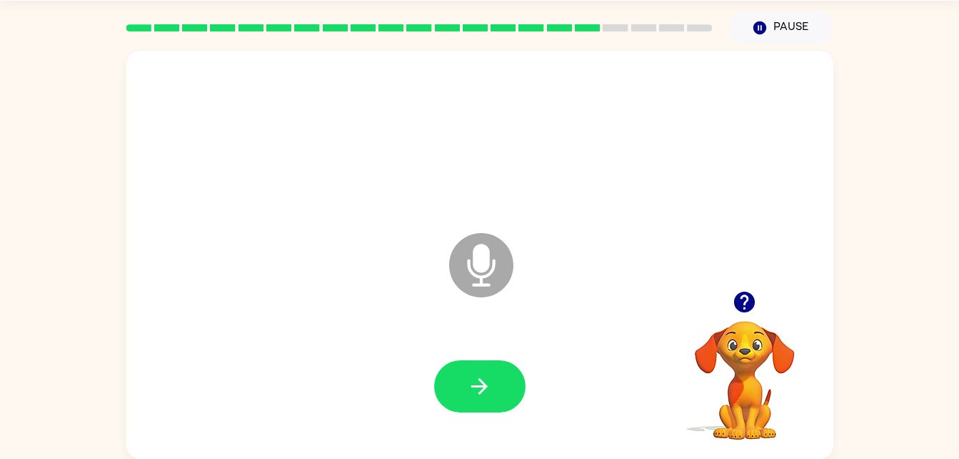
click at [475, 268] on icon "Microphone The Microphone is here when it is your turn to talk" at bounding box center [553, 282] width 214 height 107
click at [501, 388] on button "button" at bounding box center [479, 386] width 91 height 52
click at [746, 296] on icon "button" at bounding box center [744, 301] width 25 height 25
drag, startPoint x: 477, startPoint y: 261, endPoint x: 476, endPoint y: 328, distance: 66.4
click at [476, 328] on icon "Microphone The Microphone is here when it is your turn to talk" at bounding box center [553, 282] width 214 height 107
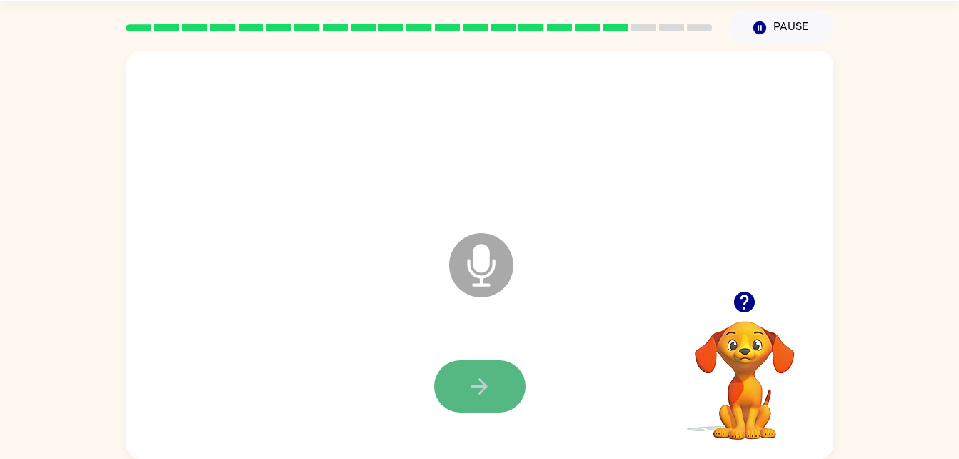
click at [486, 399] on button "button" at bounding box center [479, 386] width 91 height 52
click at [487, 254] on icon "Microphone The Microphone is here when it is your turn to talk" at bounding box center [553, 282] width 214 height 107
click at [456, 390] on button "button" at bounding box center [479, 386] width 91 height 52
drag, startPoint x: 481, startPoint y: 261, endPoint x: 472, endPoint y: 372, distance: 111.0
click at [472, 372] on div "Microphone The Microphone is here when it is your turn to talk" at bounding box center [479, 255] width 707 height 408
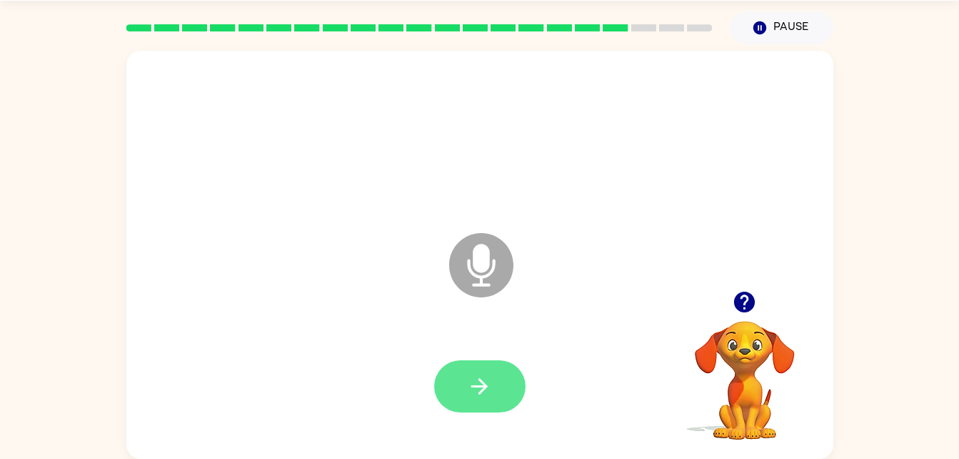
click at [476, 376] on icon "button" at bounding box center [479, 386] width 25 height 25
click at [481, 261] on icon "Microphone The Microphone is here when it is your turn to talk" at bounding box center [553, 282] width 214 height 107
click at [491, 390] on icon "button" at bounding box center [479, 386] width 25 height 25
drag, startPoint x: 484, startPoint y: 265, endPoint x: 494, endPoint y: 345, distance: 80.6
click at [494, 345] on div "Microphone The Microphone is here when it is your turn to talk" at bounding box center [479, 255] width 707 height 408
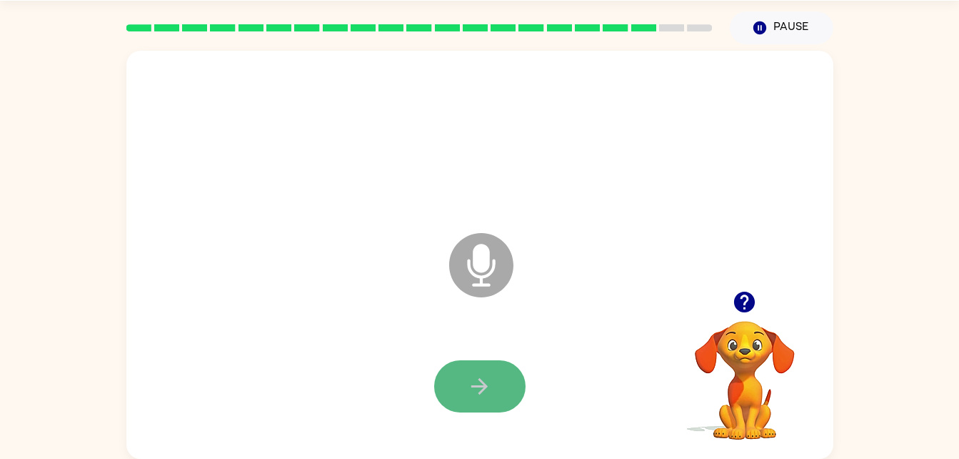
click at [484, 374] on icon "button" at bounding box center [479, 386] width 25 height 25
click at [482, 263] on icon "Microphone The Microphone is here when it is your turn to talk" at bounding box center [553, 282] width 214 height 107
click at [486, 388] on icon "button" at bounding box center [479, 386] width 25 height 25
click at [476, 274] on icon at bounding box center [481, 265] width 64 height 64
click at [479, 392] on icon "button" at bounding box center [479, 386] width 25 height 25
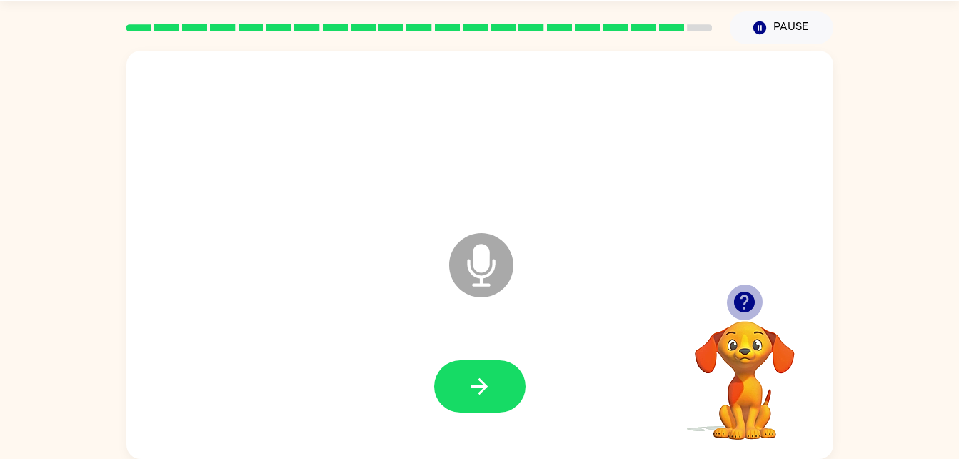
click at [742, 286] on button "button" at bounding box center [744, 302] width 36 height 36
click at [487, 263] on icon "Microphone The Microphone is here when it is your turn to talk" at bounding box center [553, 282] width 214 height 107
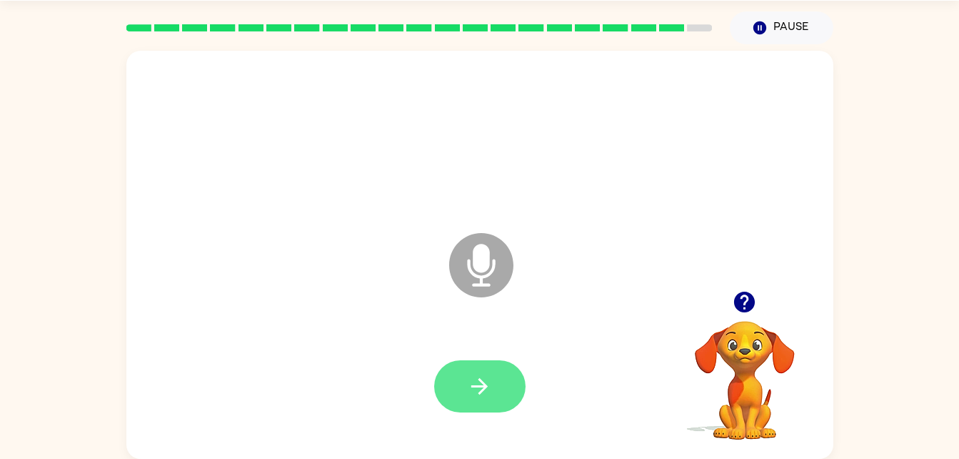
drag, startPoint x: 487, startPoint y: 354, endPoint x: 489, endPoint y: 361, distance: 7.5
click at [489, 361] on div at bounding box center [480, 386] width 679 height 117
click at [489, 366] on button "button" at bounding box center [479, 386] width 91 height 52
drag, startPoint x: 472, startPoint y: 276, endPoint x: 494, endPoint y: 288, distance: 24.6
click at [494, 288] on icon at bounding box center [481, 265] width 64 height 64
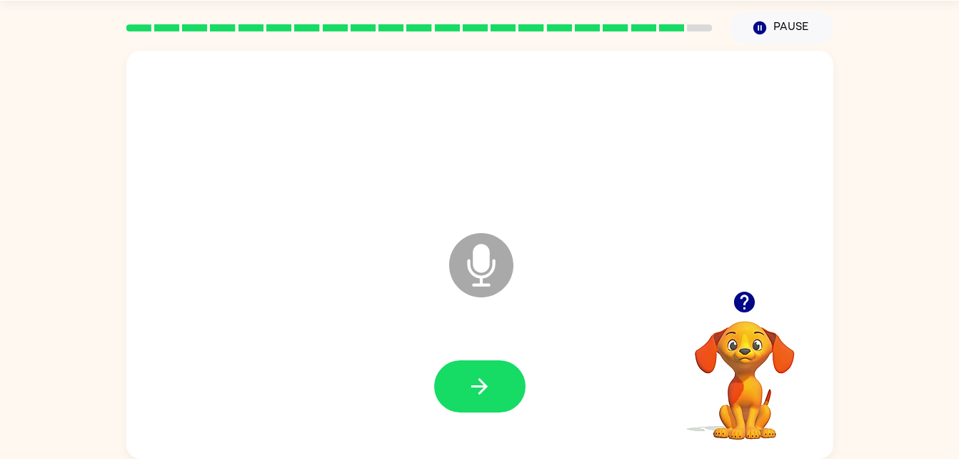
drag, startPoint x: 484, startPoint y: 251, endPoint x: 492, endPoint y: 273, distance: 23.1
click at [492, 273] on icon "Microphone The Microphone is here when it is your turn to talk" at bounding box center [553, 282] width 214 height 107
click at [481, 389] on icon "button" at bounding box center [479, 386] width 25 height 25
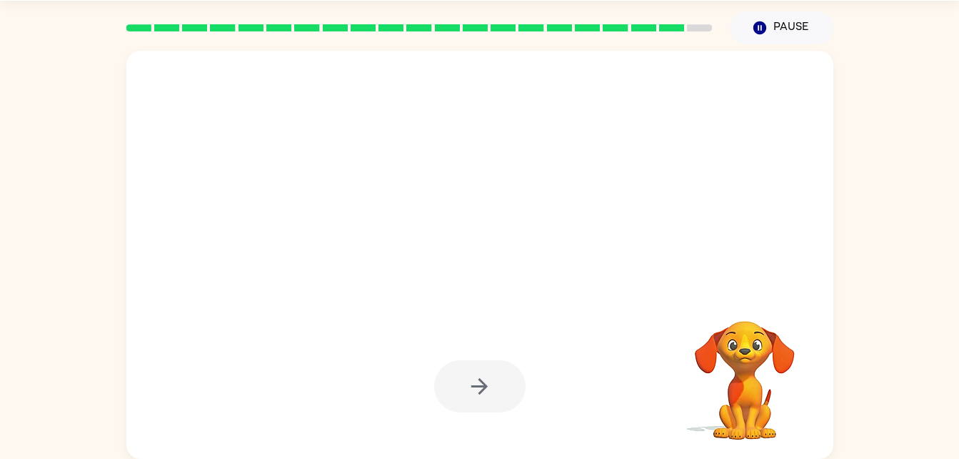
click at [498, 400] on div at bounding box center [479, 386] width 91 height 52
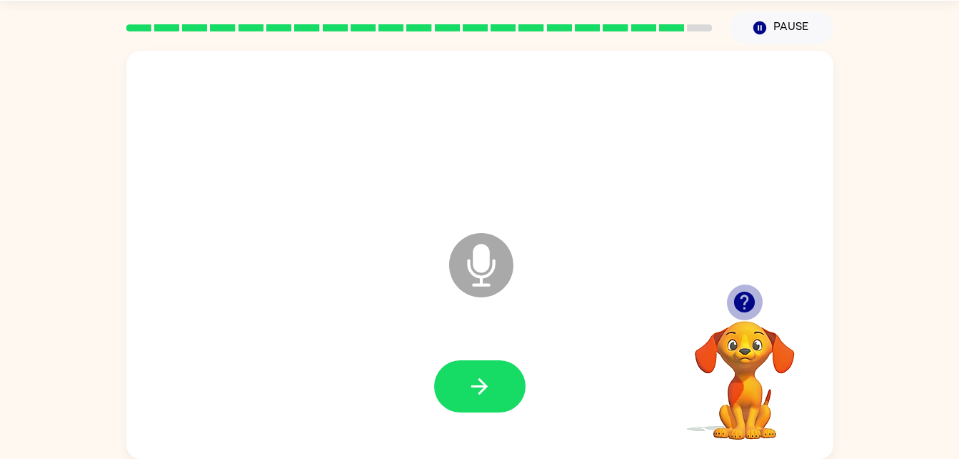
click at [736, 303] on icon "button" at bounding box center [744, 301] width 21 height 21
click at [480, 268] on icon "Microphone The Microphone is here when it is your turn to talk" at bounding box center [553, 282] width 214 height 107
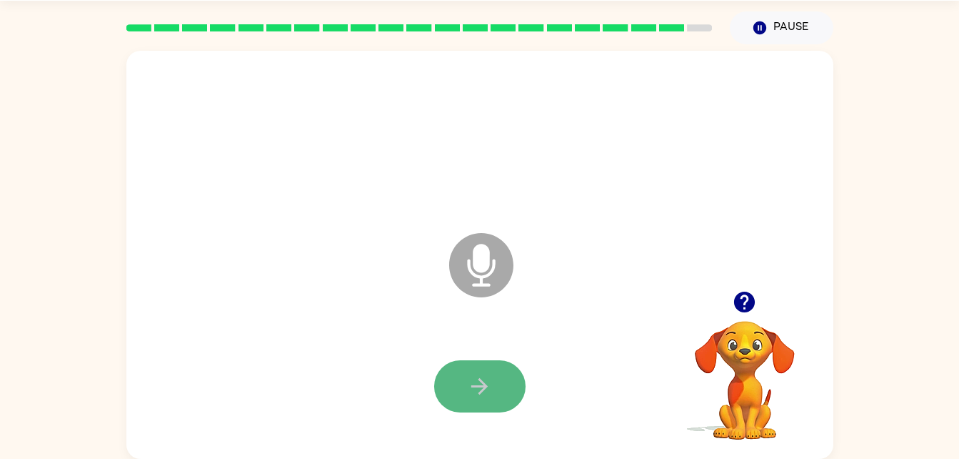
click at [486, 404] on button "button" at bounding box center [479, 386] width 91 height 52
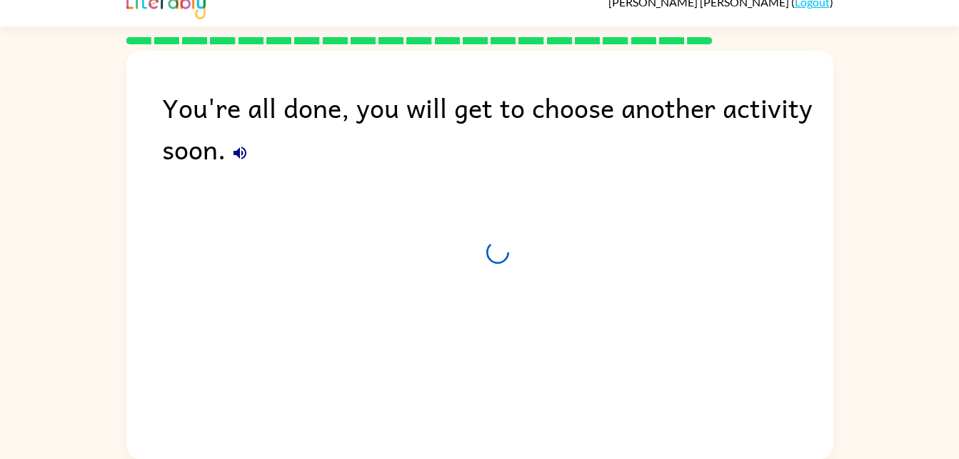
scroll to position [18, 0]
